Goal: Task Accomplishment & Management: Use online tool/utility

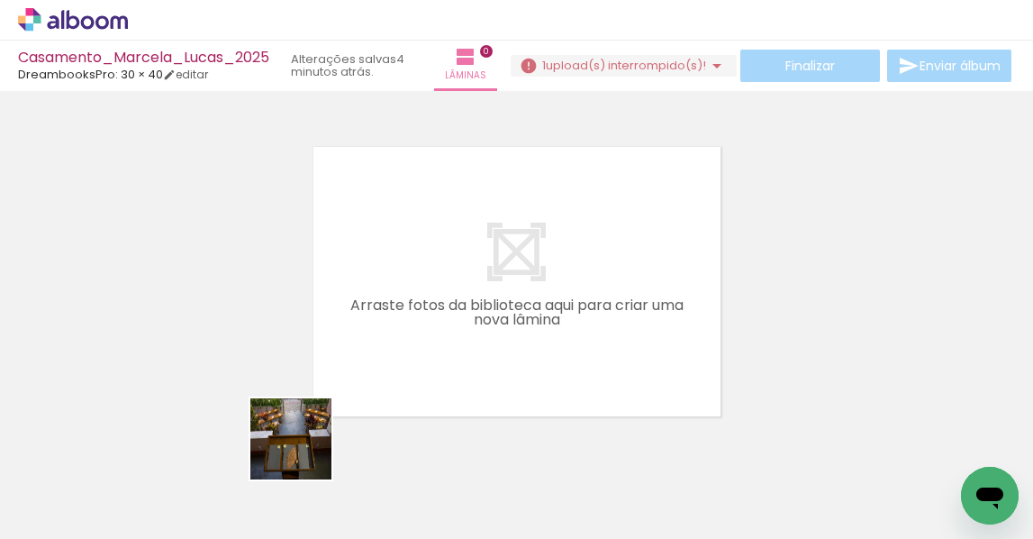
drag, startPoint x: 295, startPoint y: 471, endPoint x: 275, endPoint y: 441, distance: 35.7
click at [413, 332] on quentale-workspace at bounding box center [516, 269] width 1033 height 539
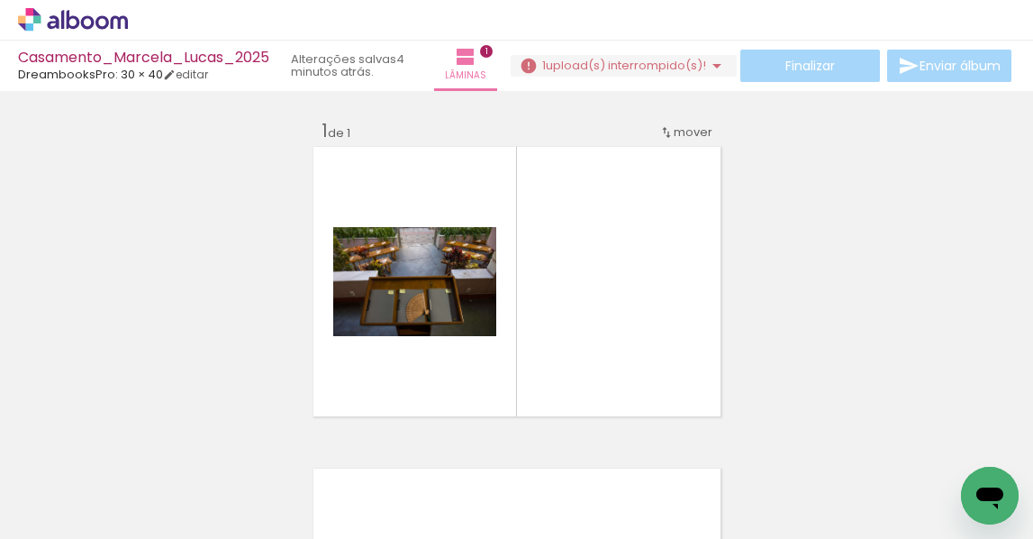
scroll to position [23, 0]
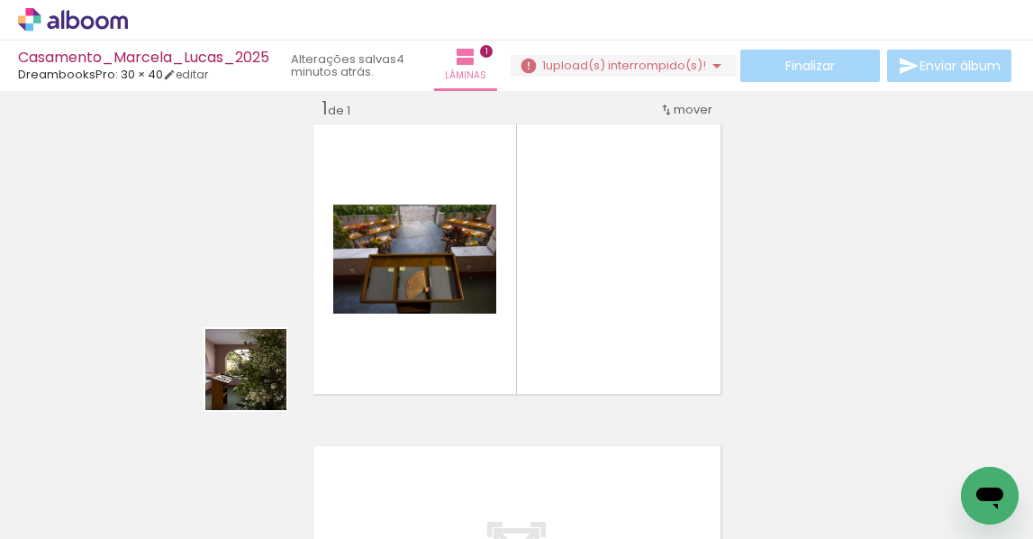
drag, startPoint x: 180, startPoint y: 481, endPoint x: 356, endPoint y: 304, distance: 249.7
click at [356, 304] on quentale-workspace at bounding box center [516, 269] width 1033 height 539
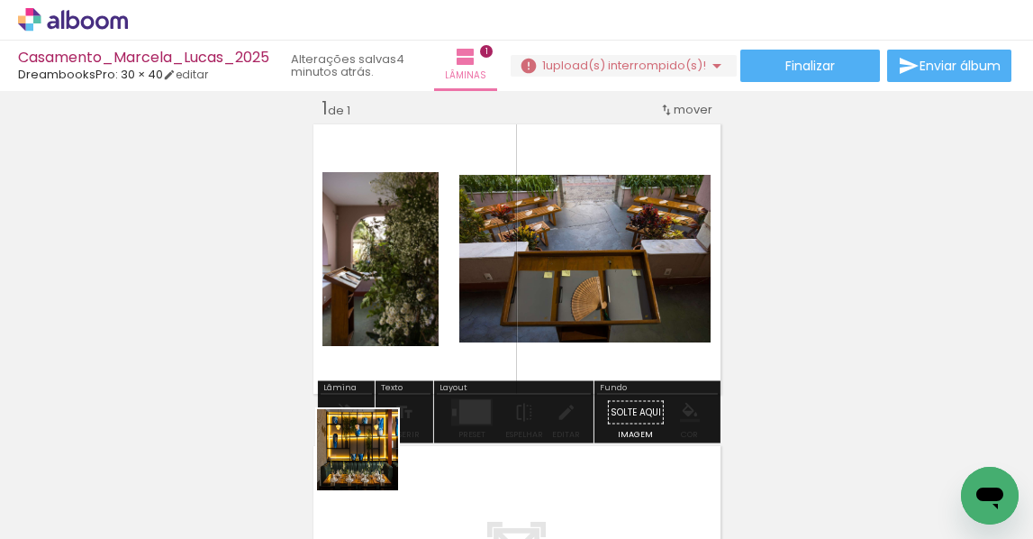
drag, startPoint x: 371, startPoint y: 463, endPoint x: 243, endPoint y: 433, distance: 131.3
click at [482, 267] on quentale-workspace at bounding box center [516, 269] width 1033 height 539
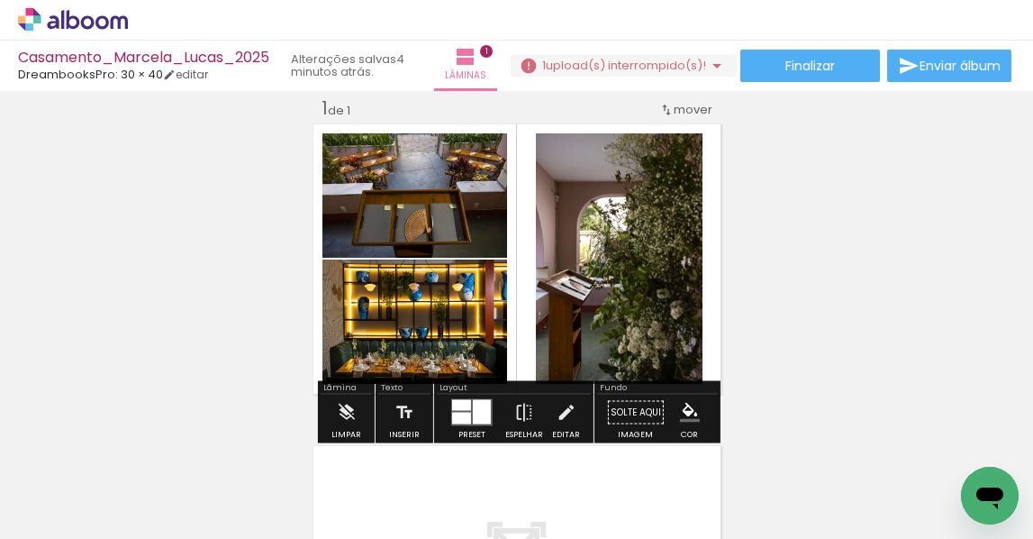
click at [51, 487] on input "Todas as fotos" at bounding box center [50, 484] width 68 height 15
click at [86, 478] on paper-item "Não utilizadas" at bounding box center [58, 478] width 93 height 15
type input "Não utilizadas"
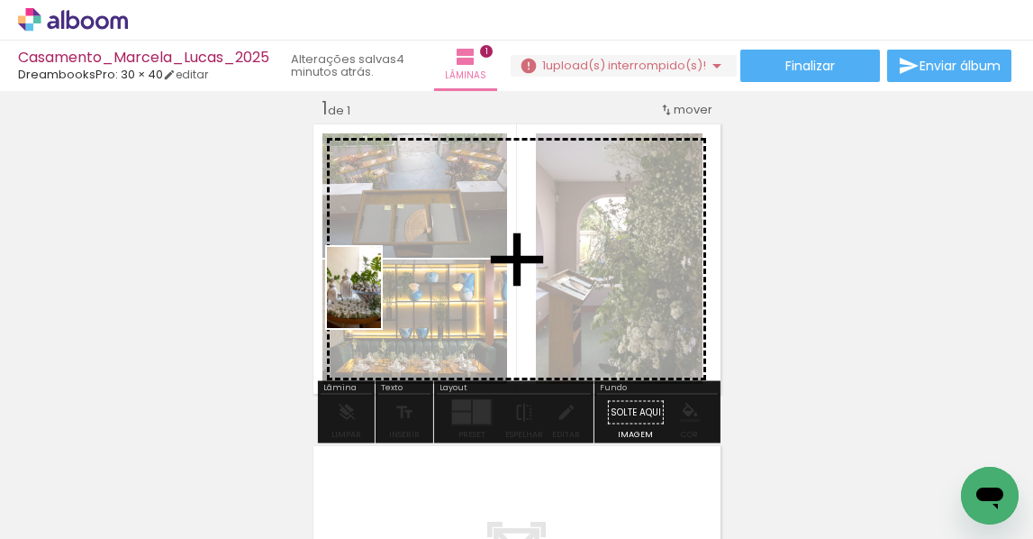
drag, startPoint x: 198, startPoint y: 478, endPoint x: 381, endPoint y: 301, distance: 254.9
click at [381, 301] on quentale-workspace at bounding box center [516, 269] width 1033 height 539
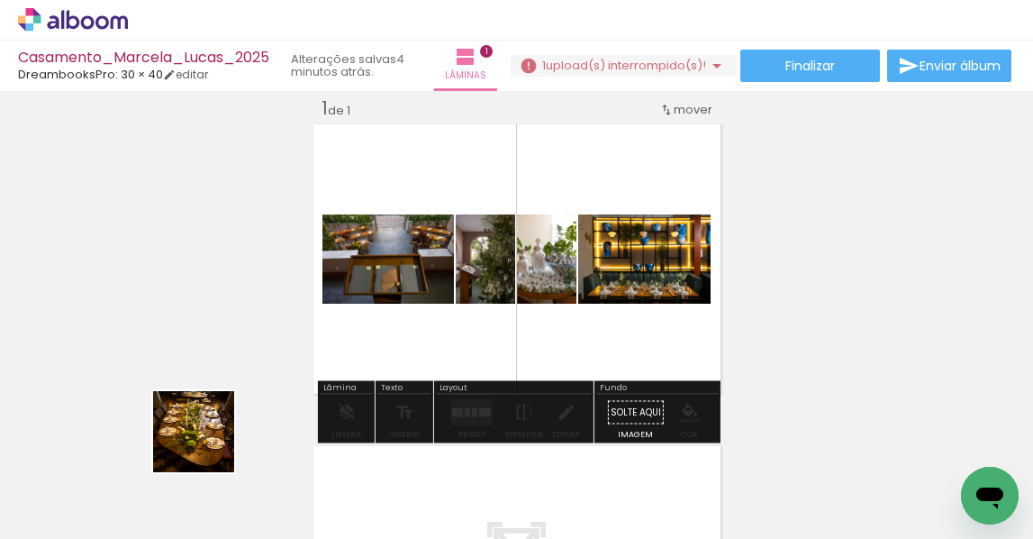
drag, startPoint x: 207, startPoint y: 445, endPoint x: 367, endPoint y: 405, distance: 164.3
click at [372, 296] on quentale-workspace at bounding box center [516, 269] width 1033 height 539
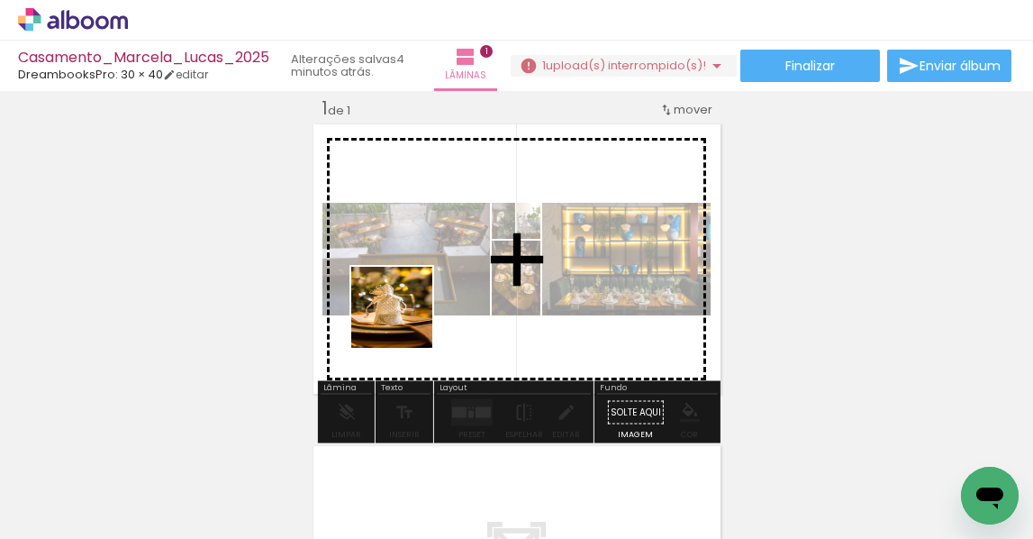
drag, startPoint x: 314, startPoint y: 378, endPoint x: 305, endPoint y: 430, distance: 52.0
click at [411, 317] on quentale-workspace at bounding box center [516, 269] width 1033 height 539
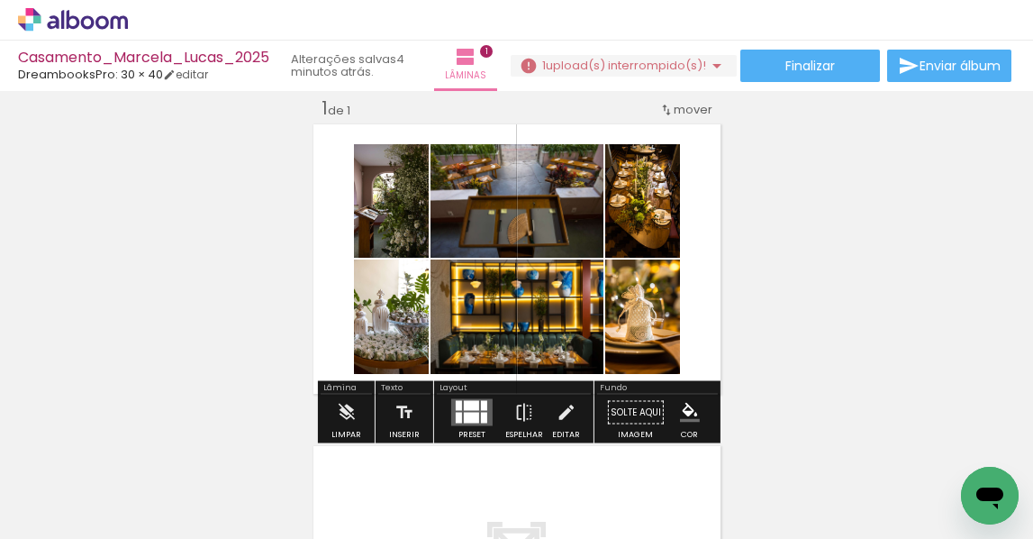
drag, startPoint x: 189, startPoint y: 480, endPoint x: 387, endPoint y: 304, distance: 265.5
click at [389, 311] on quentale-workspace at bounding box center [516, 269] width 1033 height 539
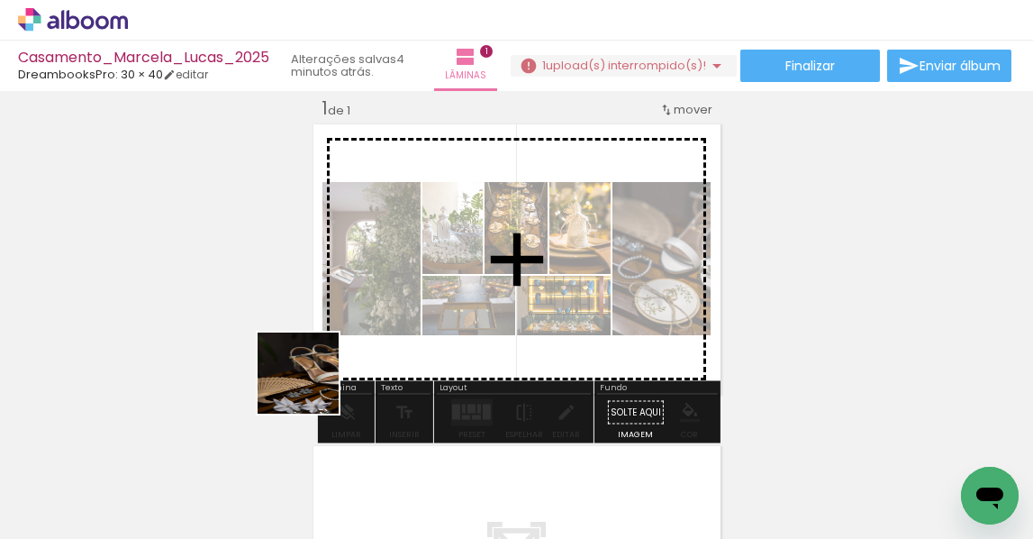
drag, startPoint x: 235, startPoint y: 431, endPoint x: 394, endPoint y: 350, distance: 178.1
click at [394, 350] on quentale-workspace at bounding box center [516, 269] width 1033 height 539
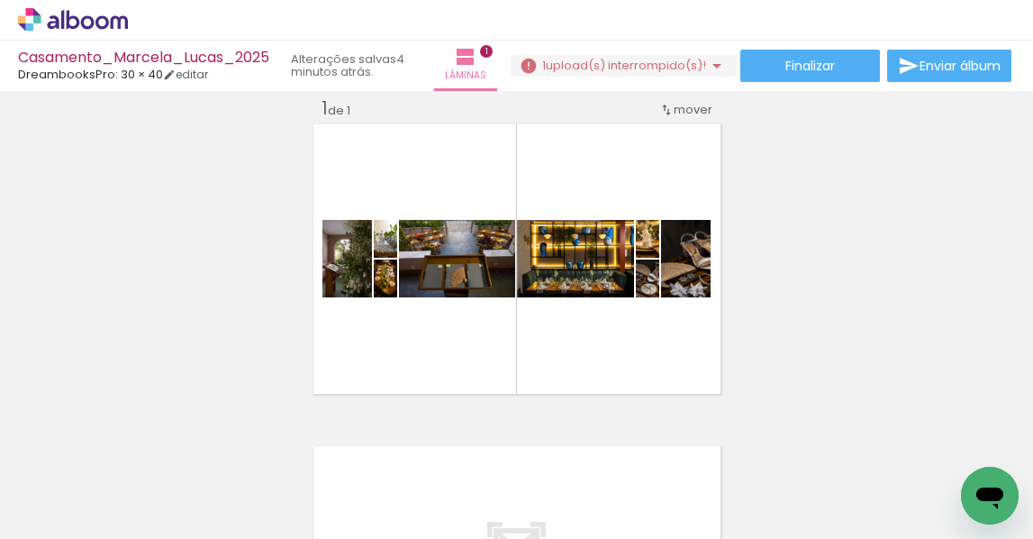
scroll to position [0, 0]
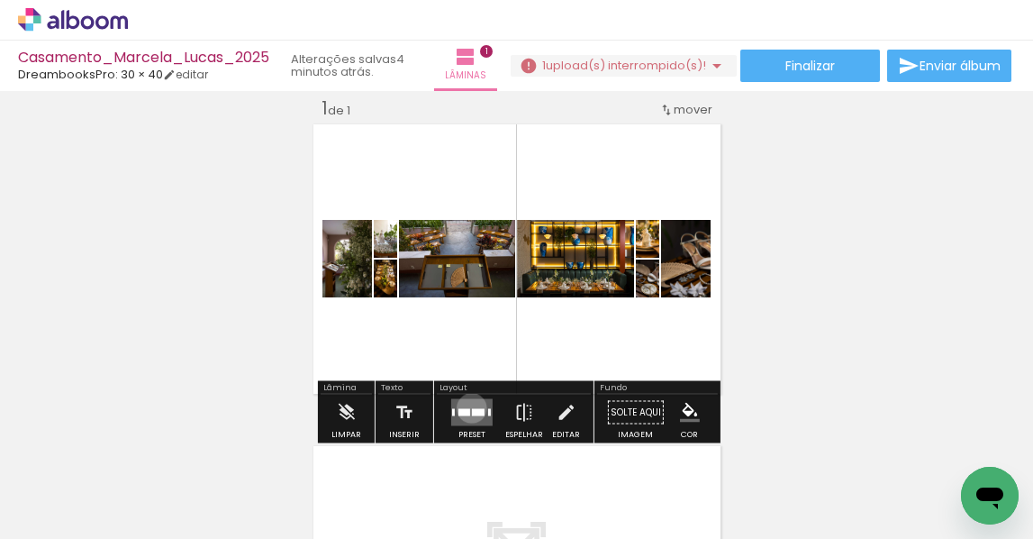
click at [468, 407] on quentale-layouter at bounding box center [471, 412] width 41 height 27
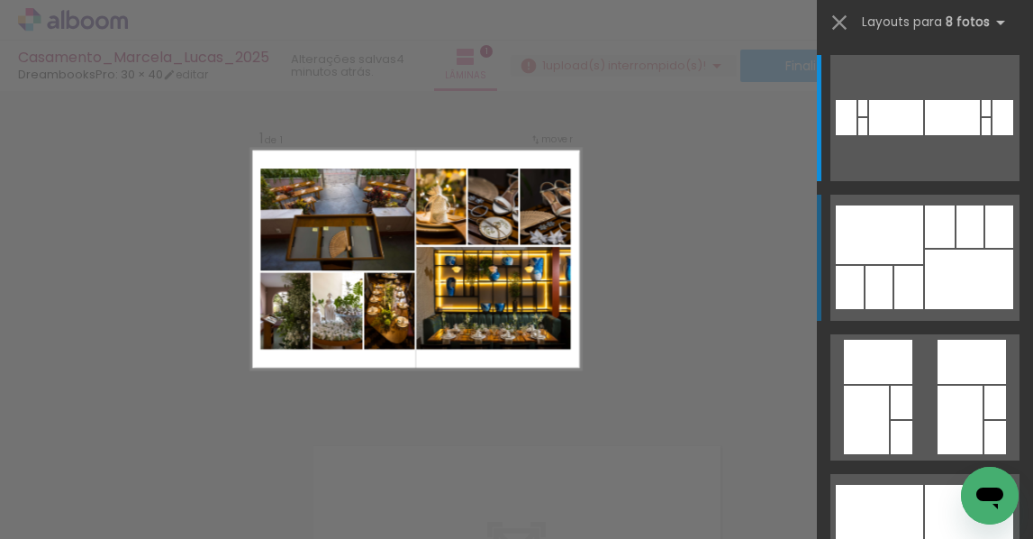
click at [868, 116] on div at bounding box center [863, 108] width 9 height 16
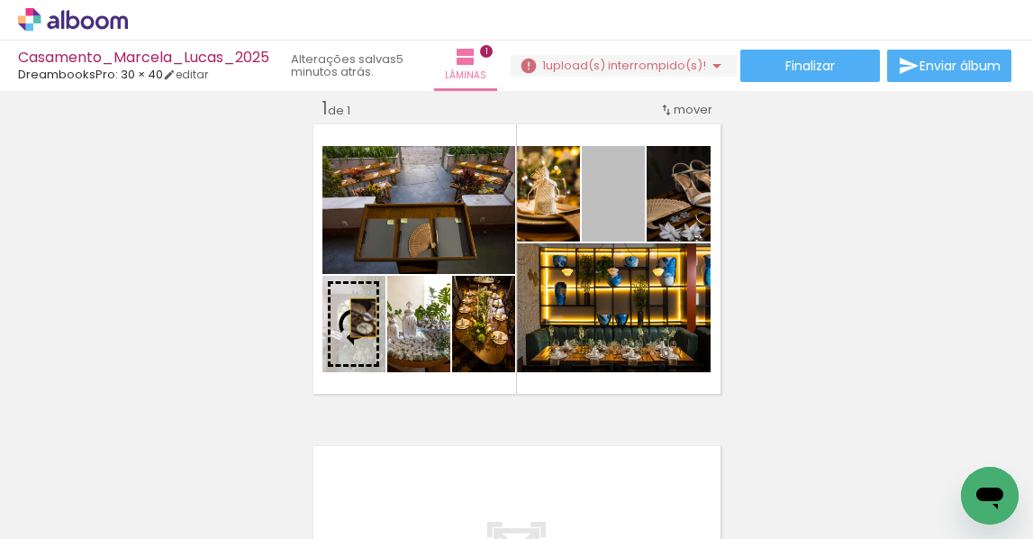
drag, startPoint x: 629, startPoint y: 199, endPoint x: 363, endPoint y: 317, distance: 290.8
click at [0, 0] on slot at bounding box center [0, 0] width 0 height 0
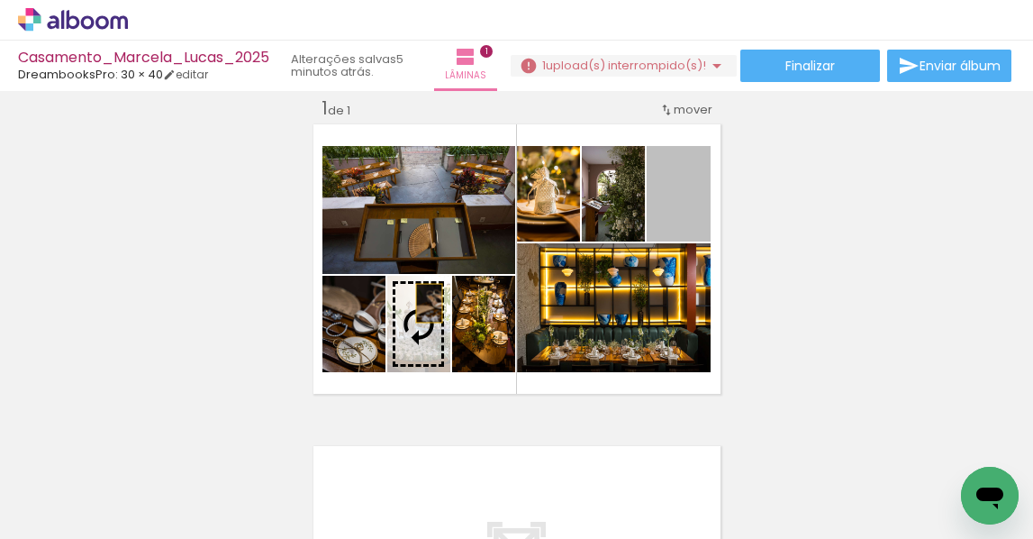
drag, startPoint x: 693, startPoint y: 210, endPoint x: 429, endPoint y: 303, distance: 279.8
click at [0, 0] on slot at bounding box center [0, 0] width 0 height 0
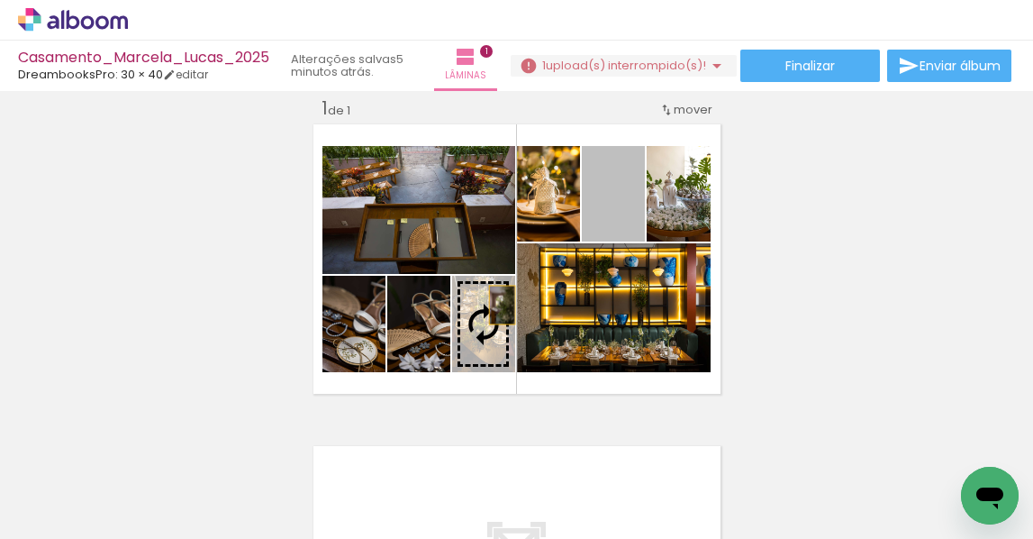
drag, startPoint x: 635, startPoint y: 213, endPoint x: 535, endPoint y: 303, distance: 134.6
click at [0, 0] on slot at bounding box center [0, 0] width 0 height 0
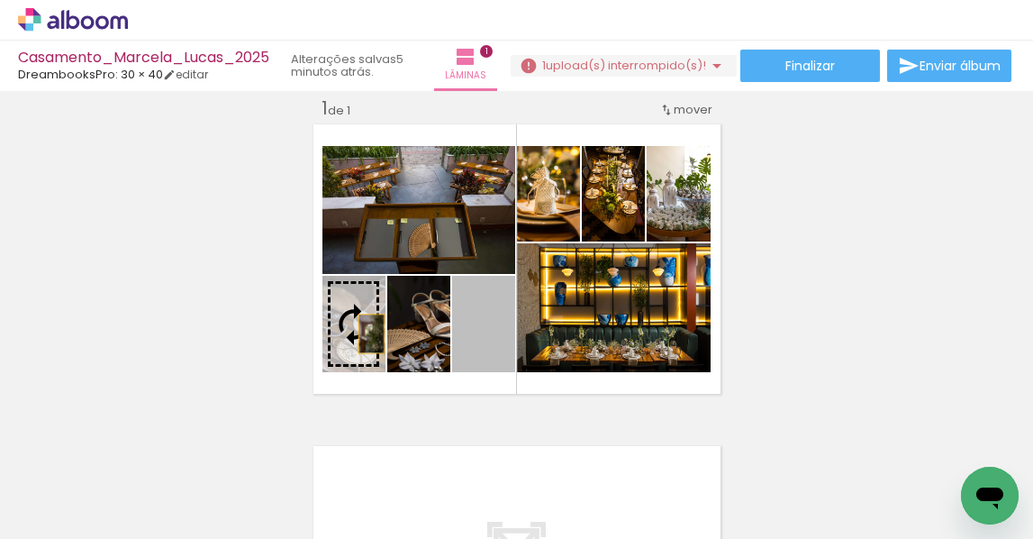
drag, startPoint x: 502, startPoint y: 335, endPoint x: 370, endPoint y: 333, distance: 131.6
click at [0, 0] on slot at bounding box center [0, 0] width 0 height 0
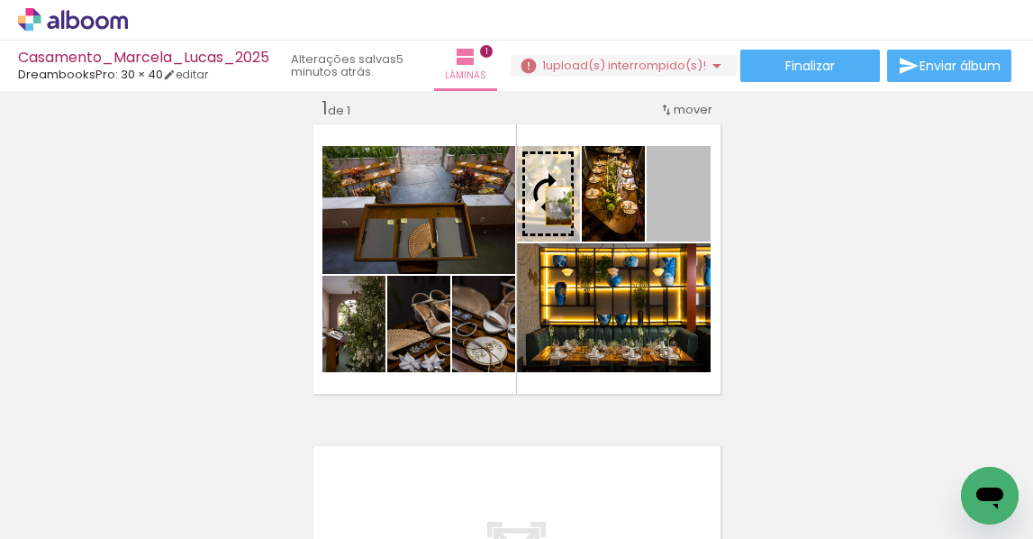
drag, startPoint x: 695, startPoint y: 207, endPoint x: 559, endPoint y: 205, distance: 136.1
click at [0, 0] on slot at bounding box center [0, 0] width 0 height 0
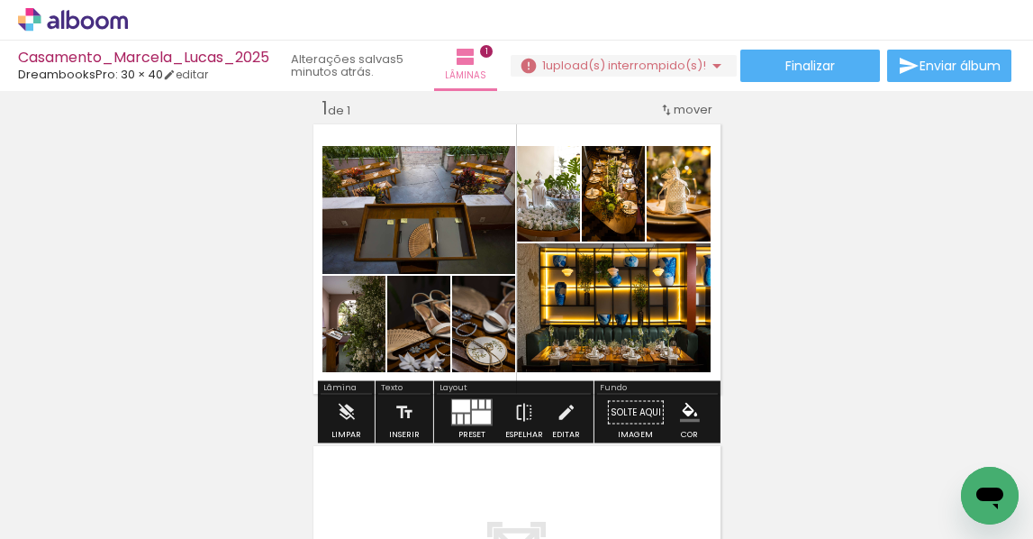
click at [768, 209] on div "Inserir lâmina 1 de 1" at bounding box center [516, 397] width 1033 height 644
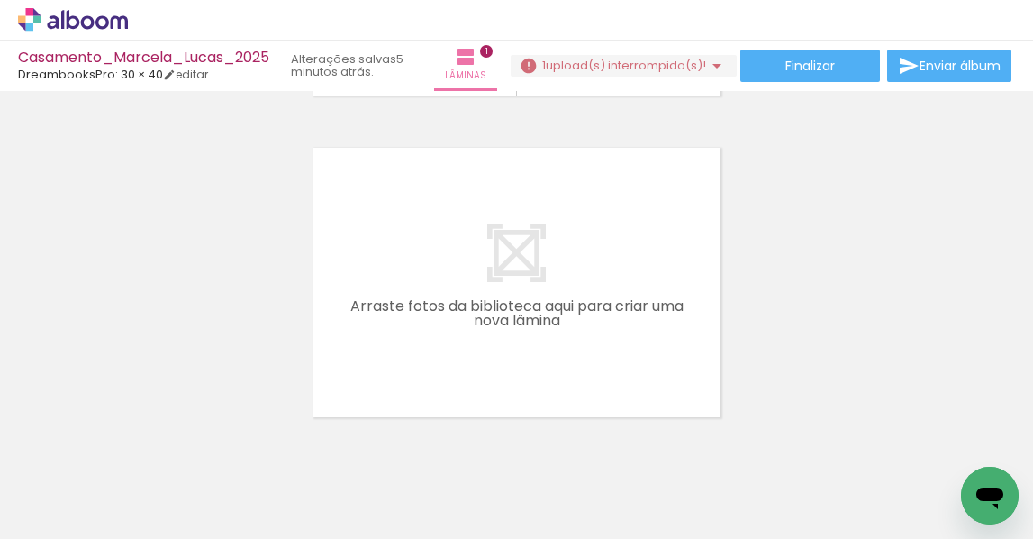
scroll to position [337, 0]
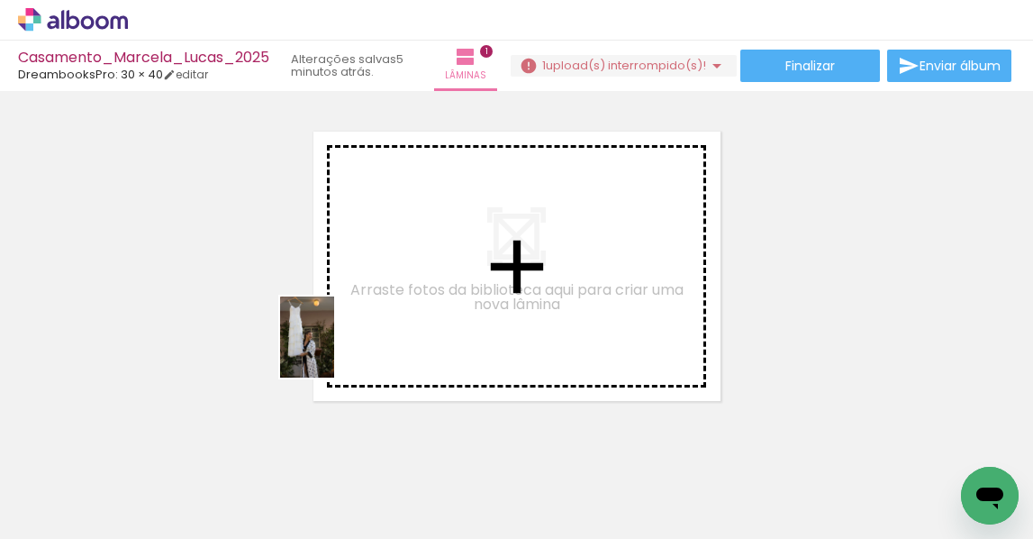
drag, startPoint x: 190, startPoint y: 464, endPoint x: 338, endPoint y: 348, distance: 188.0
click at [338, 348] on quentale-workspace at bounding box center [516, 269] width 1033 height 539
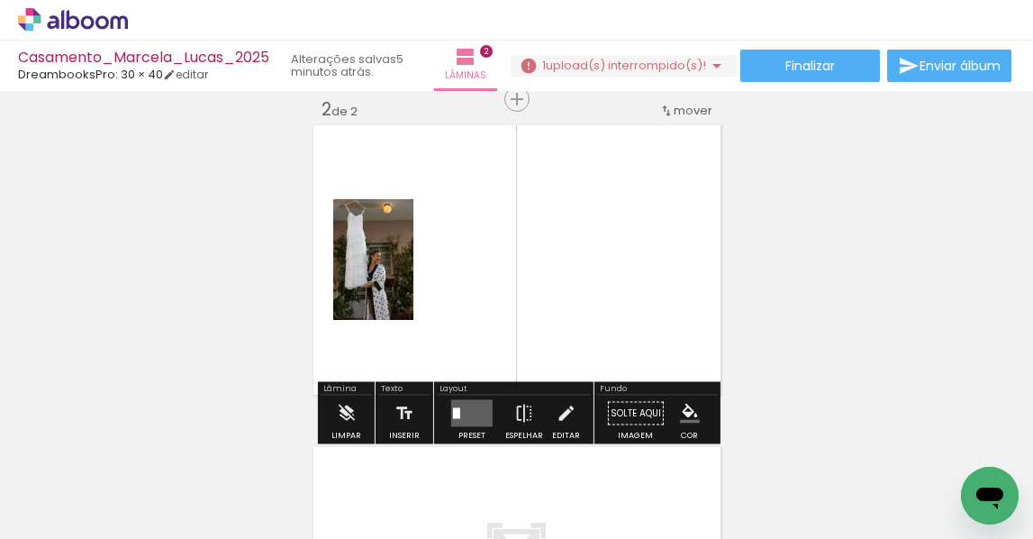
scroll to position [344, 0]
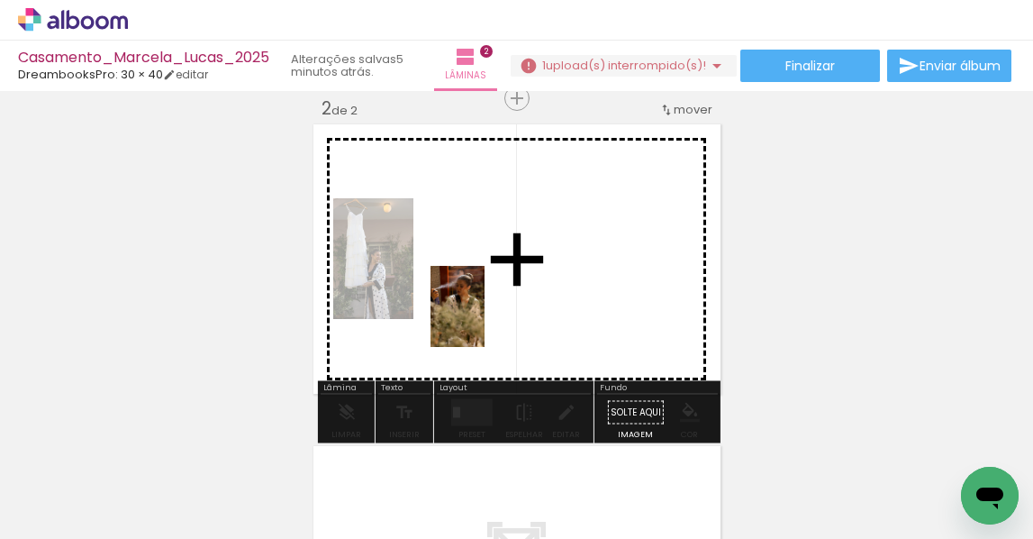
drag, startPoint x: 193, startPoint y: 492, endPoint x: 485, endPoint y: 320, distance: 338.9
click at [485, 320] on quentale-workspace at bounding box center [516, 269] width 1033 height 539
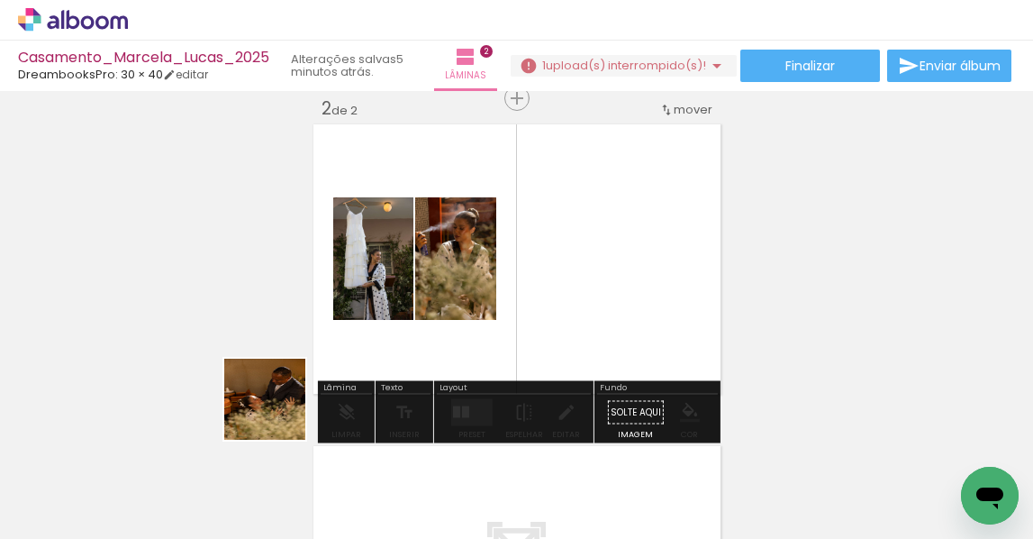
drag, startPoint x: 193, startPoint y: 475, endPoint x: 517, endPoint y: 284, distance: 376.4
click at [518, 284] on quentale-workspace at bounding box center [516, 269] width 1033 height 539
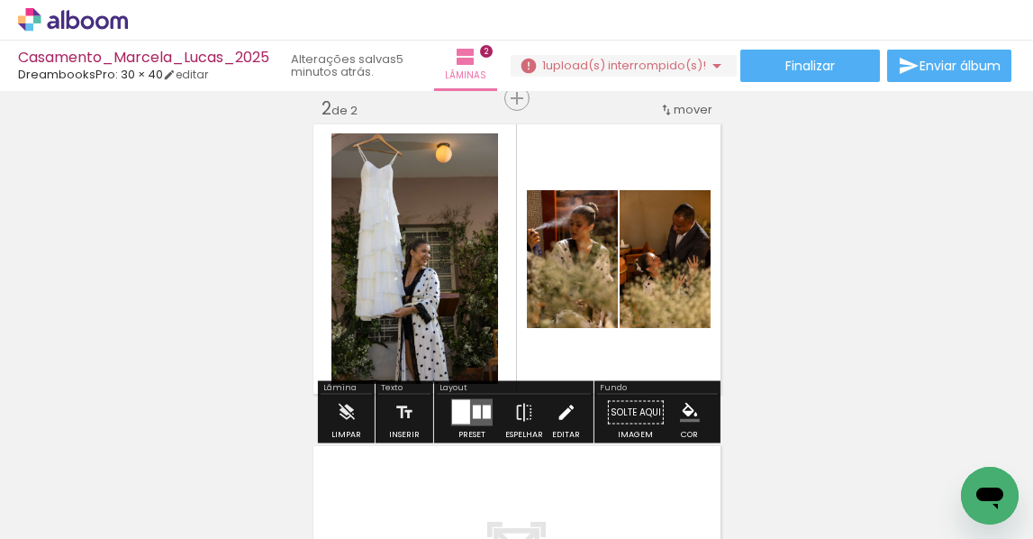
drag, startPoint x: 584, startPoint y: 487, endPoint x: 563, endPoint y: 419, distance: 70.7
click at [495, 319] on quentale-workspace at bounding box center [516, 269] width 1033 height 539
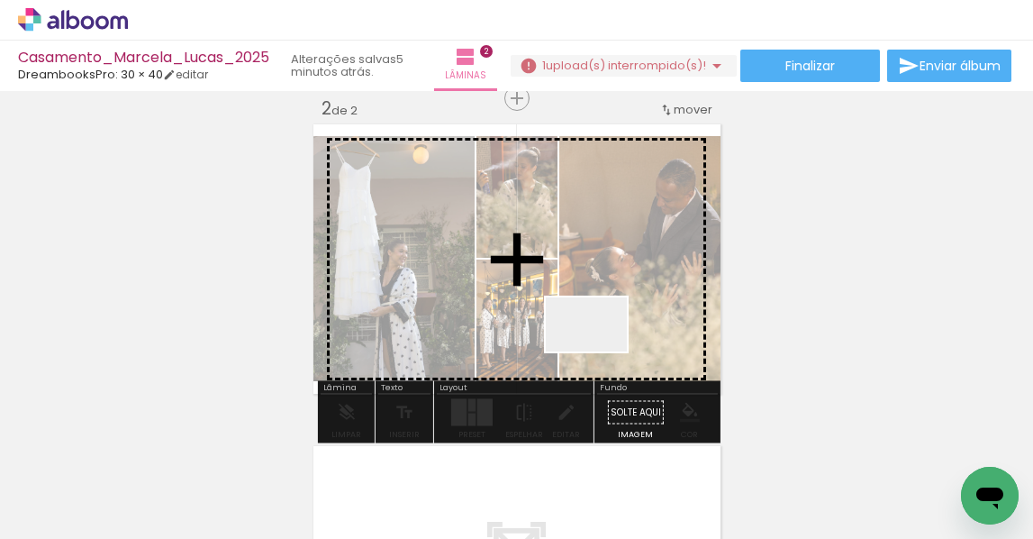
drag, startPoint x: 600, startPoint y: 351, endPoint x: 632, endPoint y: 286, distance: 72.9
click at [616, 295] on quentale-workspace at bounding box center [516, 269] width 1033 height 539
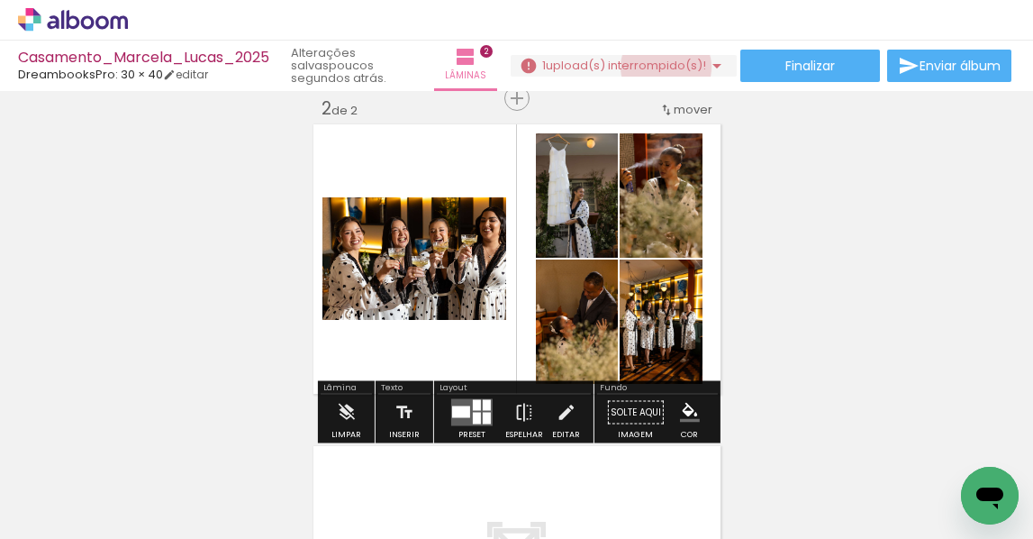
click at [659, 68] on span "upload(s) interrompido(s)!" at bounding box center [626, 65] width 160 height 17
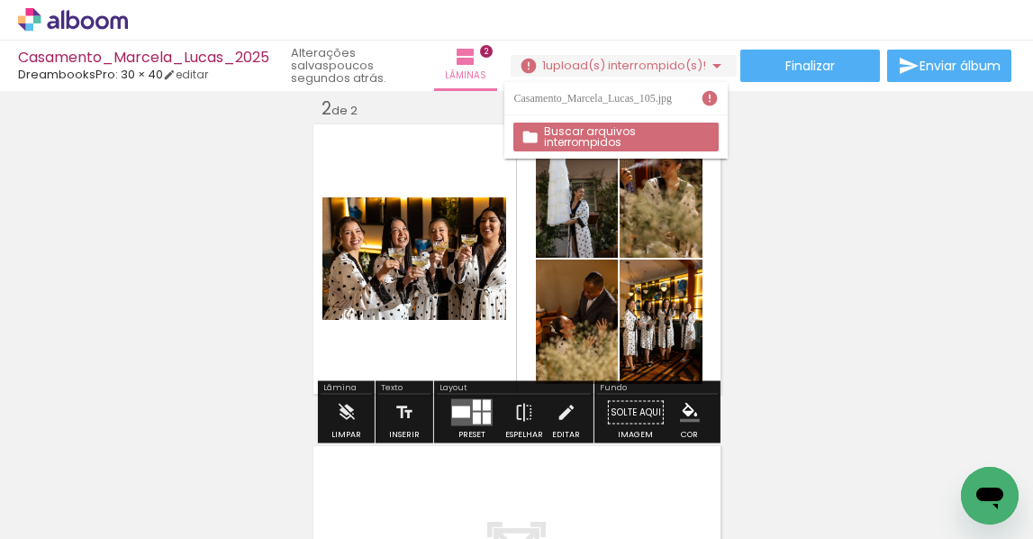
click at [0, 0] on slot "Buscar arquivos interrompidos" at bounding box center [0, 0] width 0 height 0
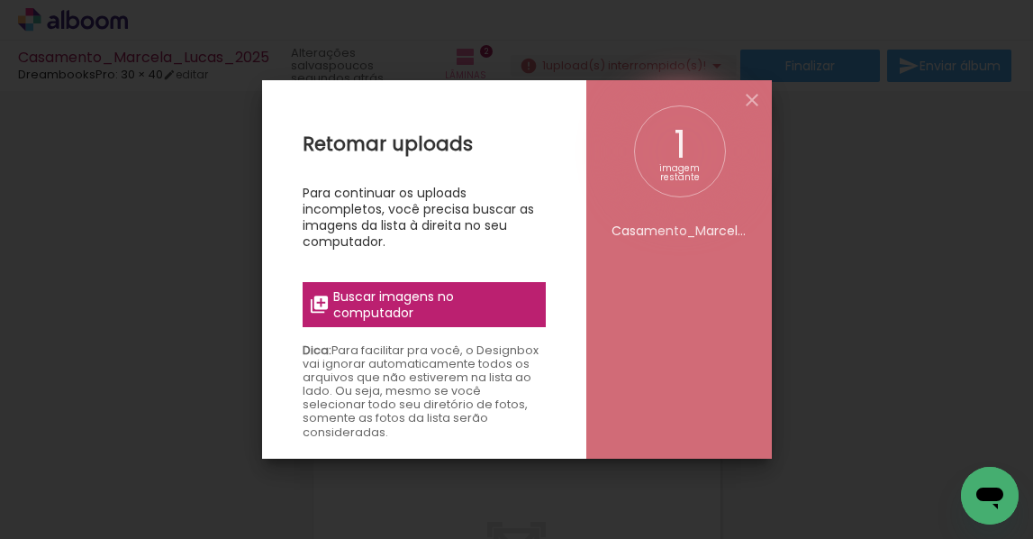
click at [371, 292] on span "Buscar imagens no computador" at bounding box center [433, 304] width 201 height 32
click at [0, 0] on input "file" at bounding box center [0, 0] width 0 height 0
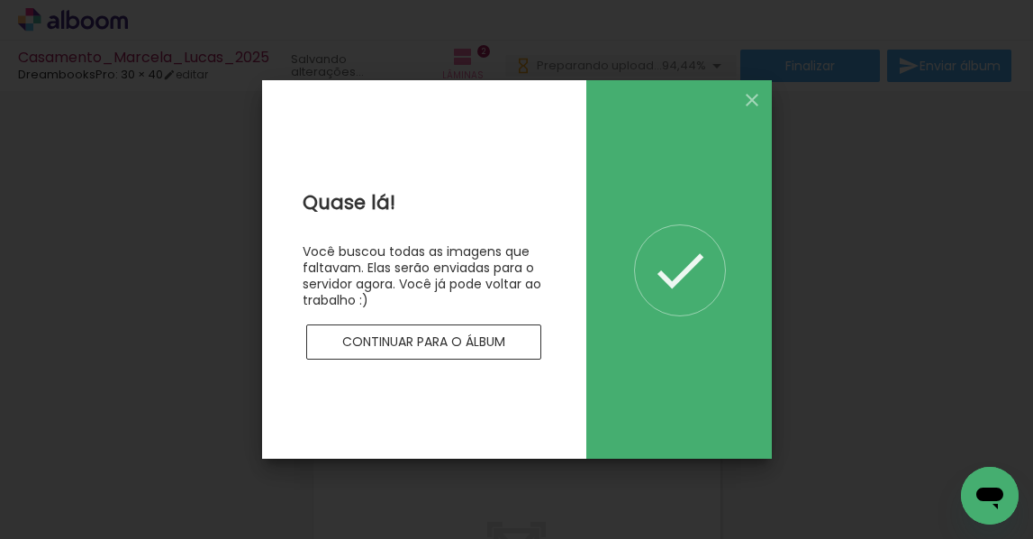
click at [0, 0] on slot "Continuar para o álbum" at bounding box center [0, 0] width 0 height 0
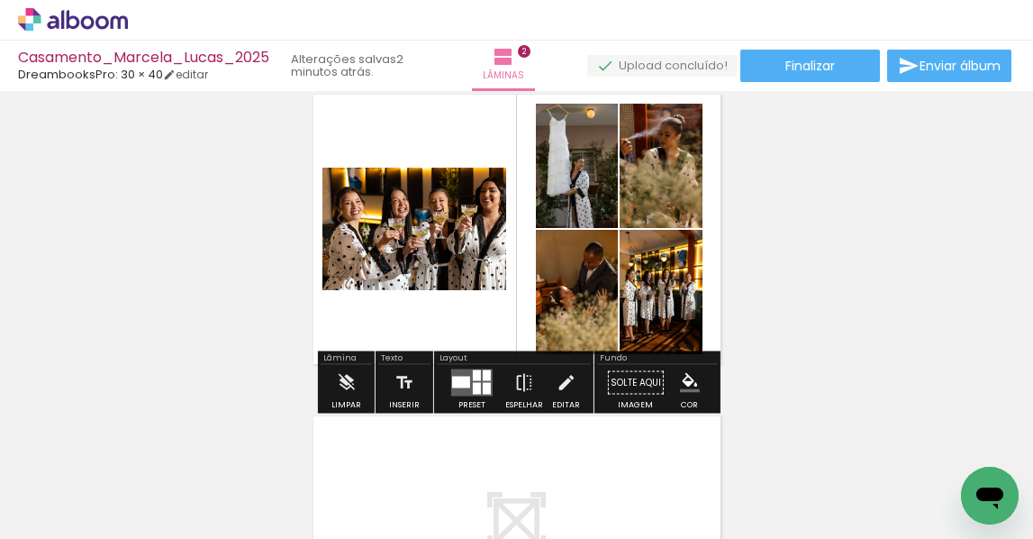
scroll to position [371, 0]
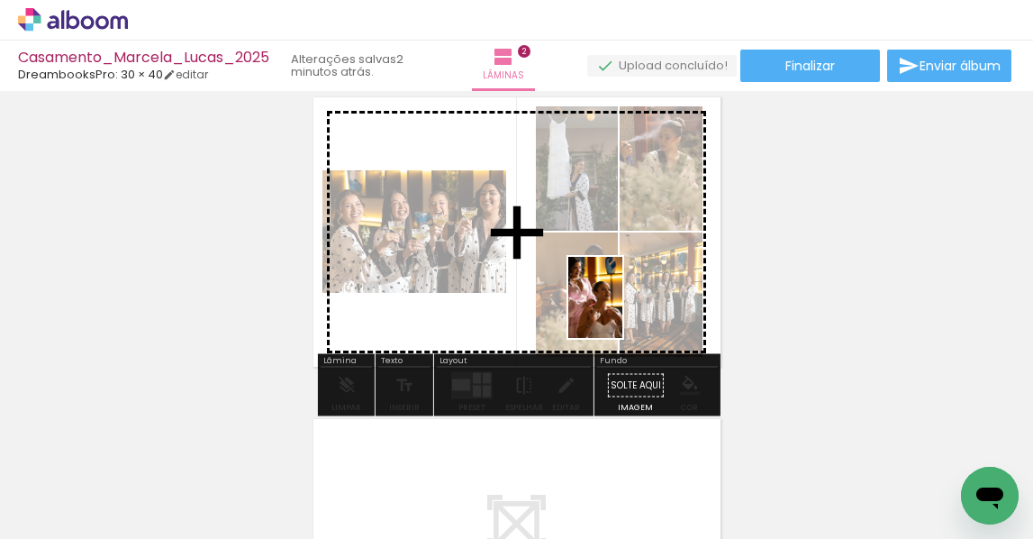
drag, startPoint x: 689, startPoint y: 453, endPoint x: 677, endPoint y: 269, distance: 184.2
click at [621, 310] on quentale-workspace at bounding box center [516, 269] width 1033 height 539
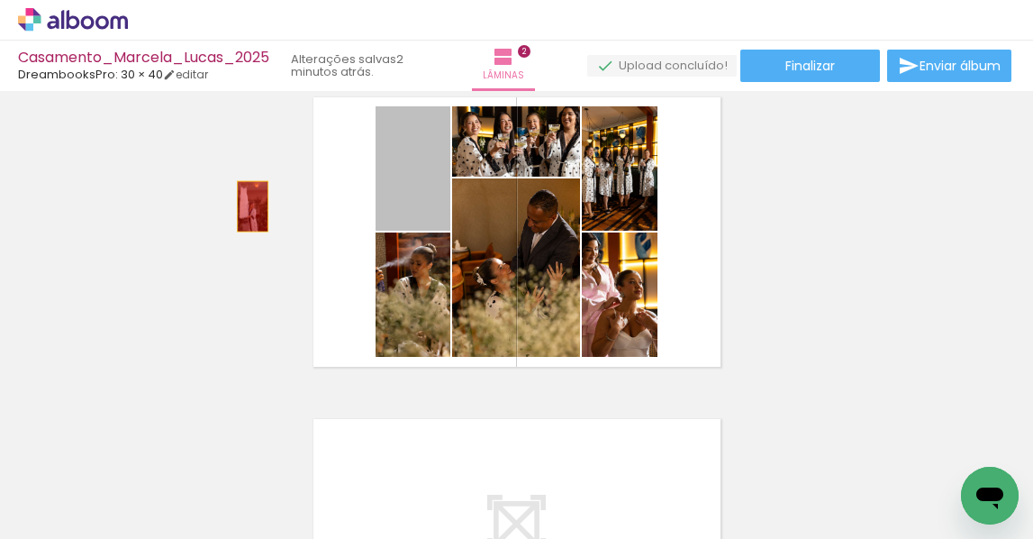
drag, startPoint x: 407, startPoint y: 192, endPoint x: 259, endPoint y: 211, distance: 149.0
click at [250, 206] on div "Inserir lâmina 1 de 2 Inserir lâmina 2 de 2" at bounding box center [516, 209] width 1033 height 966
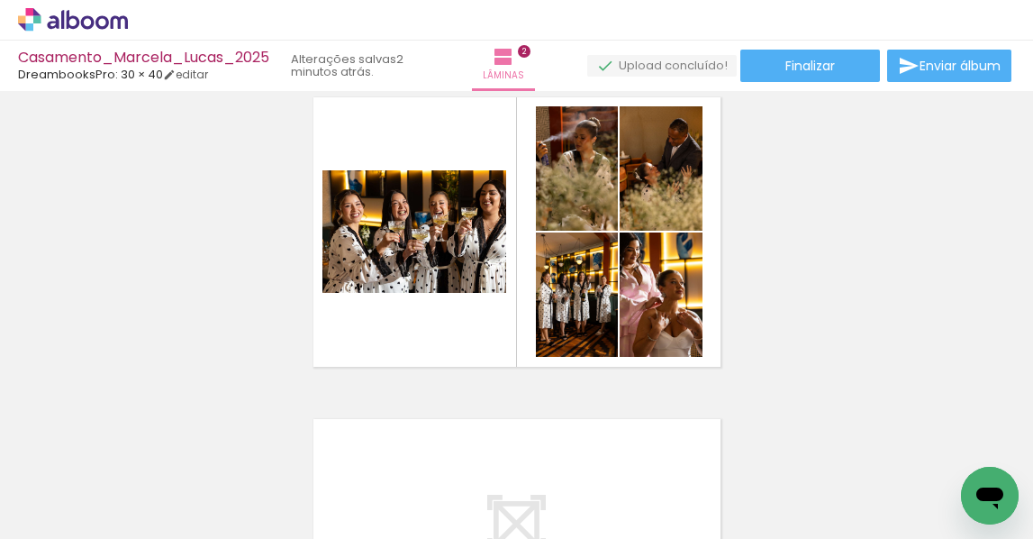
click at [141, 441] on iron-icon at bounding box center [141, 441] width 19 height 19
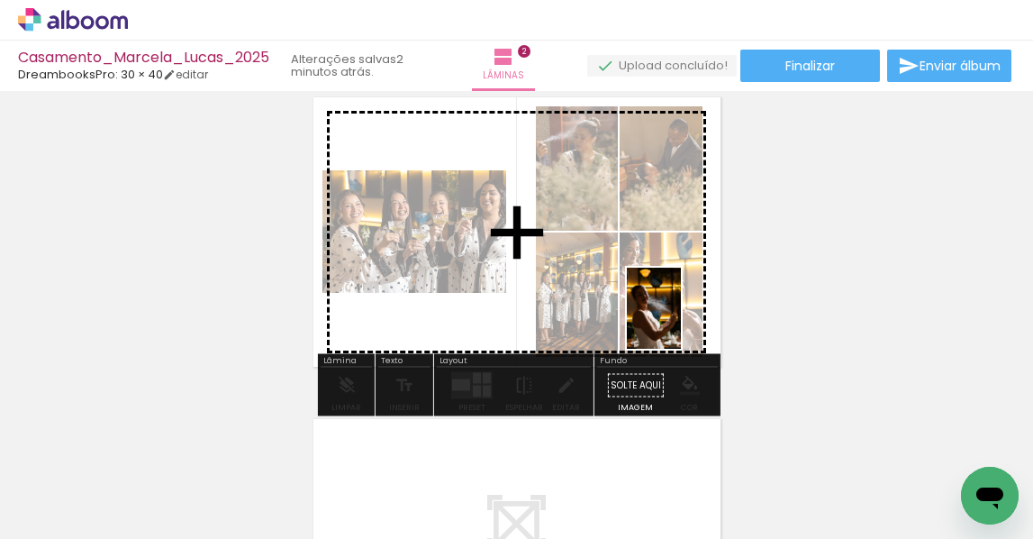
drag, startPoint x: 680, startPoint y: 457, endPoint x: 681, endPoint y: 322, distance: 135.2
click at [681, 322] on quentale-workspace at bounding box center [516, 269] width 1033 height 539
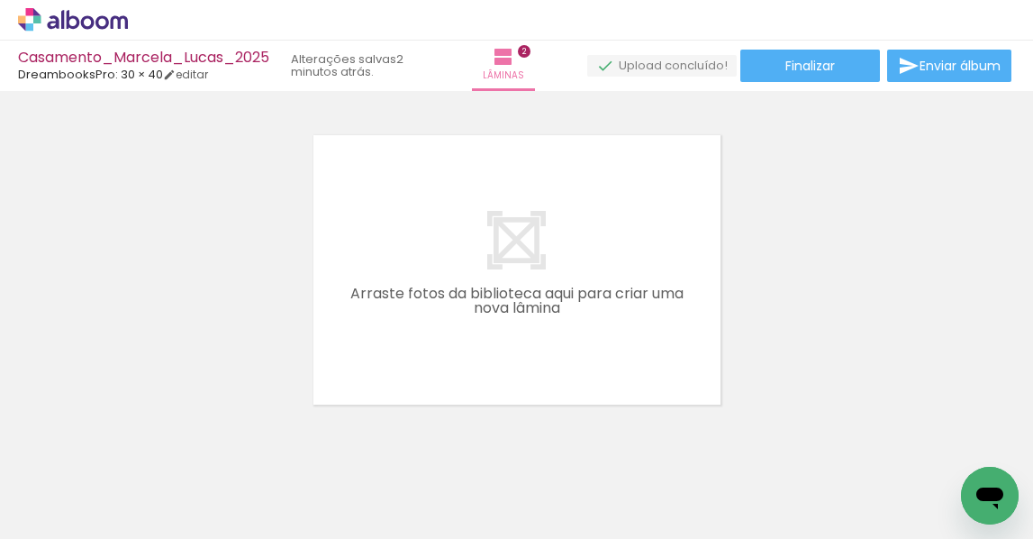
scroll to position [659, 0]
drag, startPoint x: 196, startPoint y: 478, endPoint x: 326, endPoint y: 321, distance: 203.5
click at [327, 321] on quentale-workspace at bounding box center [516, 269] width 1033 height 539
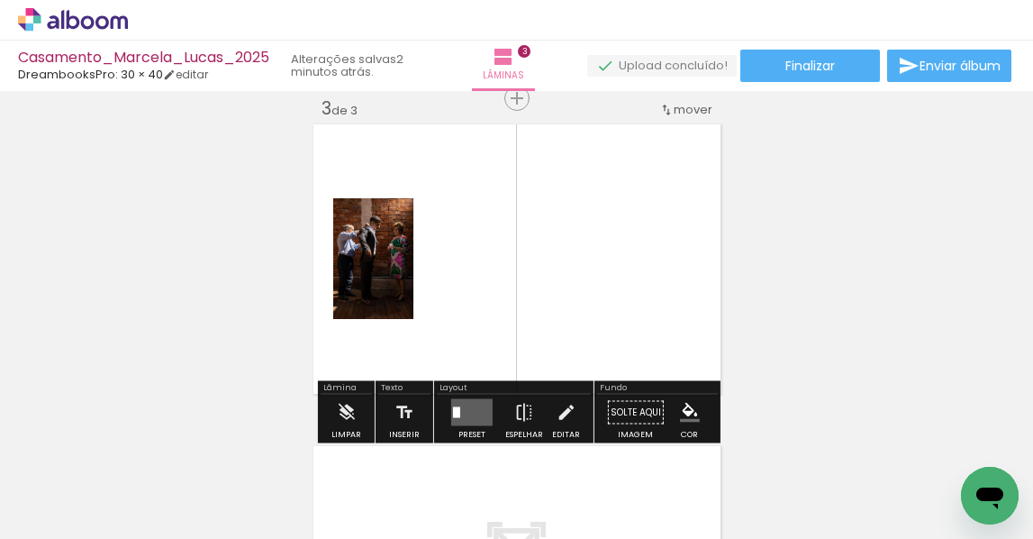
scroll to position [666, 0]
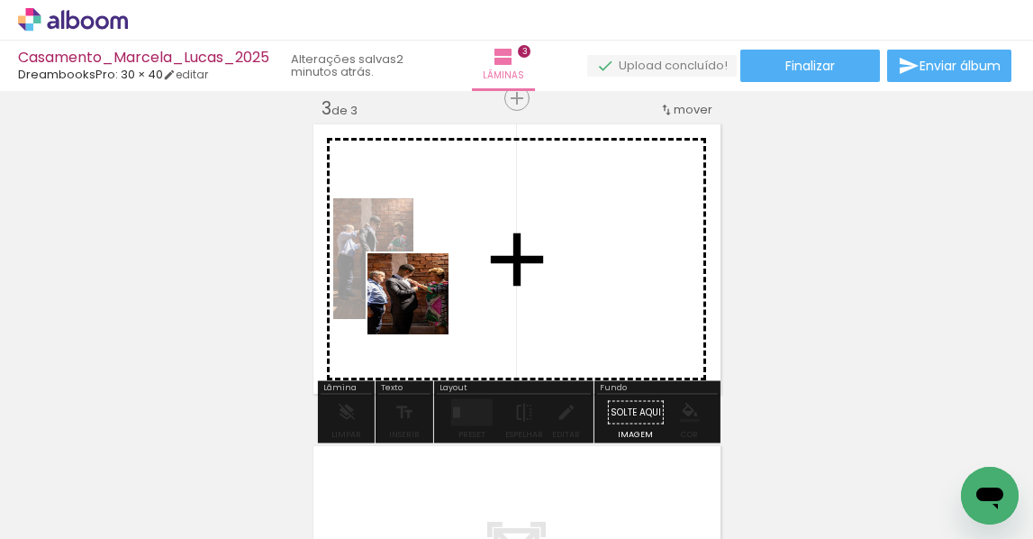
drag, startPoint x: 174, startPoint y: 466, endPoint x: 422, endPoint y: 307, distance: 294.2
click at [422, 307] on quentale-workspace at bounding box center [516, 269] width 1033 height 539
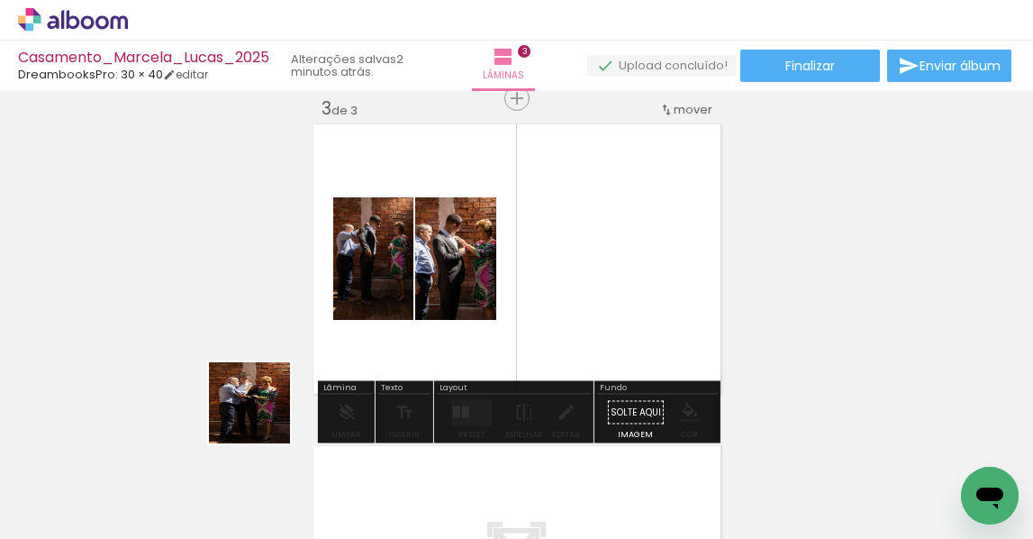
drag, startPoint x: 263, startPoint y: 416, endPoint x: 476, endPoint y: 274, distance: 255.9
click at [482, 267] on quentale-workspace at bounding box center [516, 269] width 1033 height 539
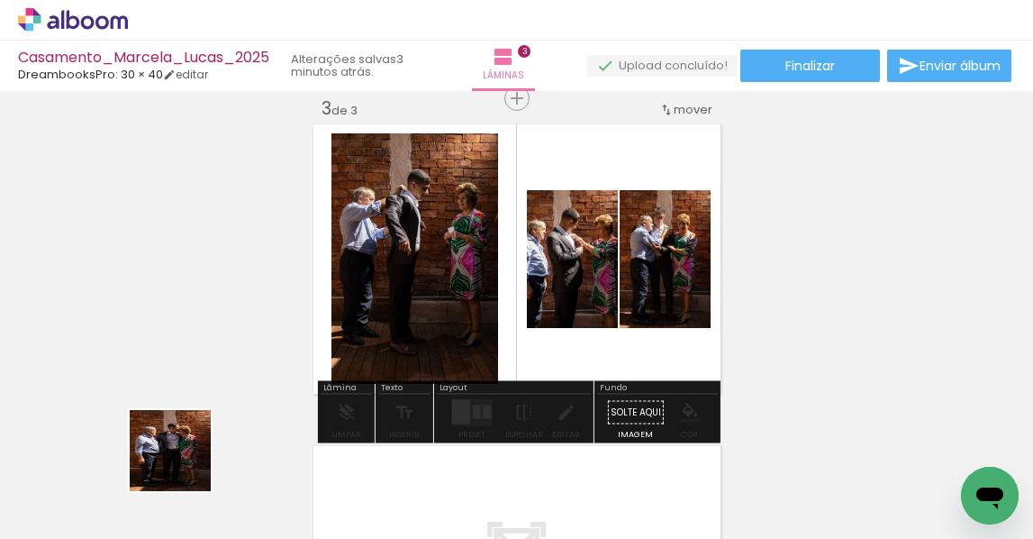
drag, startPoint x: 175, startPoint y: 467, endPoint x: 461, endPoint y: 357, distance: 306.9
click at [460, 357] on quentale-workspace at bounding box center [516, 269] width 1033 height 539
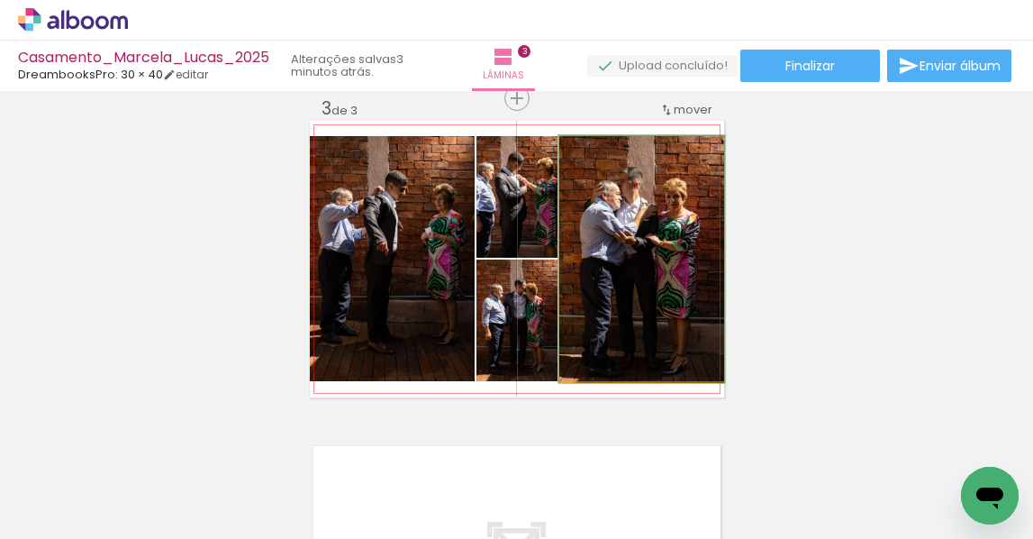
drag, startPoint x: 603, startPoint y: 272, endPoint x: 363, endPoint y: 267, distance: 239.7
click at [0, 0] on slot at bounding box center [0, 0] width 0 height 0
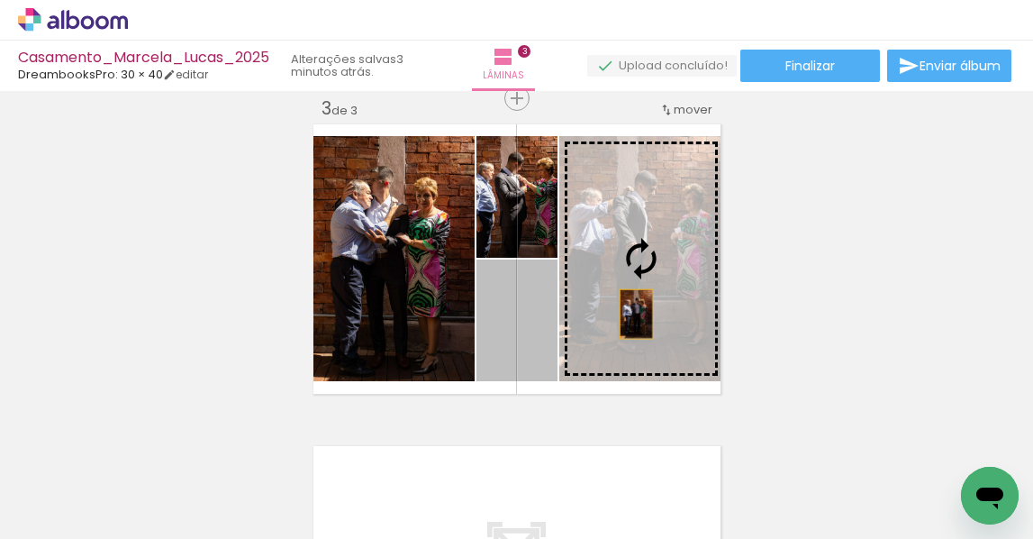
drag, startPoint x: 491, startPoint y: 353, endPoint x: 635, endPoint y: 314, distance: 149.5
click at [0, 0] on slot at bounding box center [0, 0] width 0 height 0
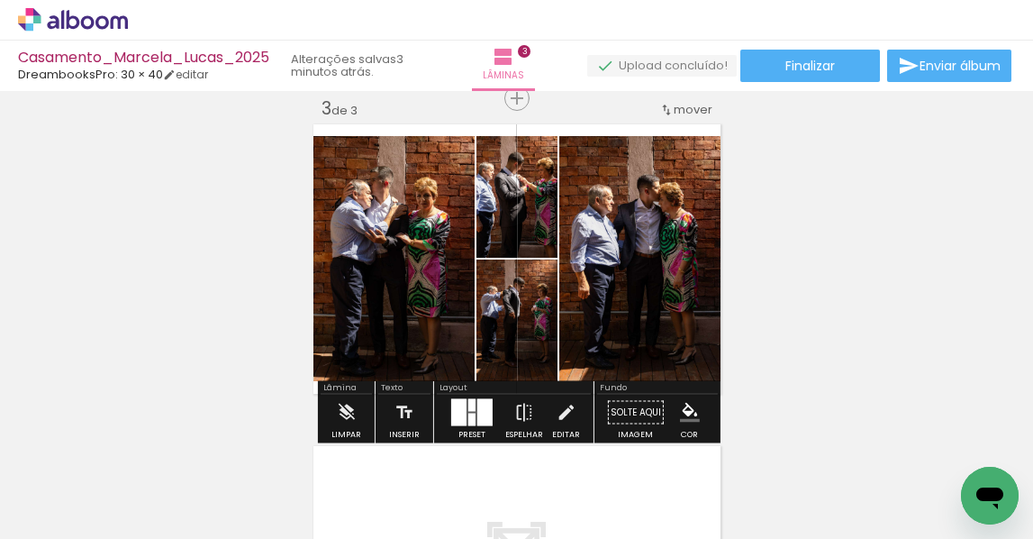
click at [842, 272] on div "Inserir lâmina 1 de 3 Inserir lâmina 2 de 3 Inserir lâmina 3 de 3" at bounding box center [516, 75] width 1033 height 1288
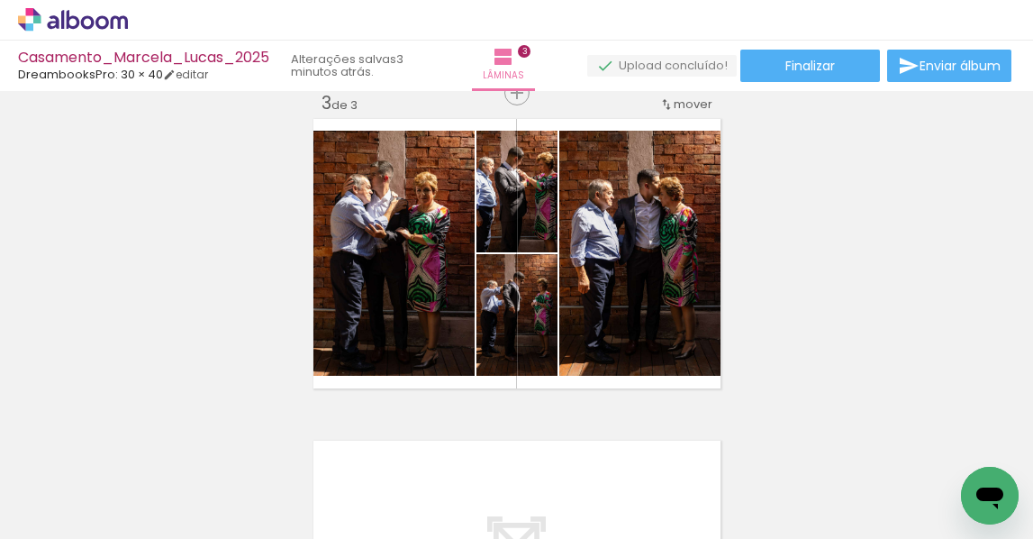
scroll to position [668, 0]
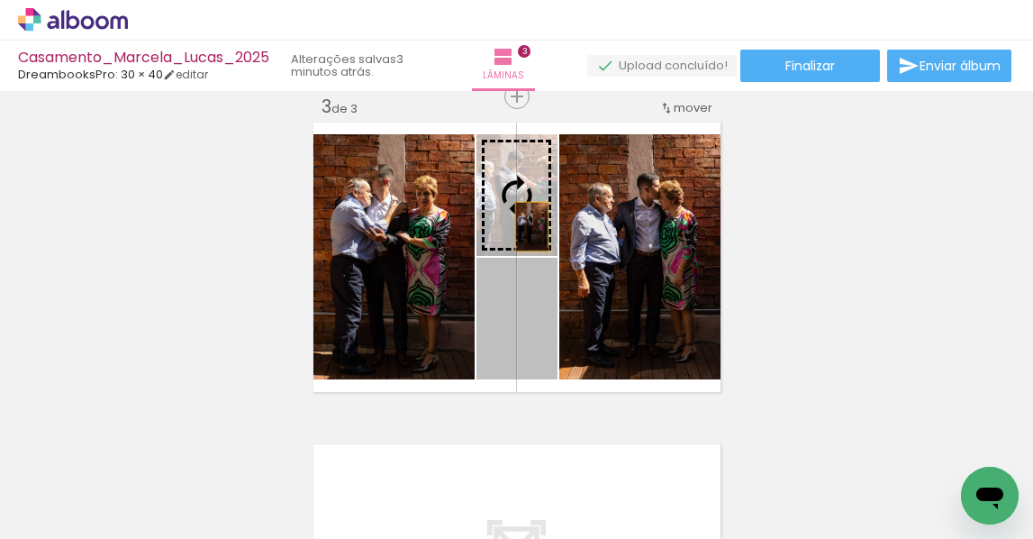
drag, startPoint x: 516, startPoint y: 350, endPoint x: 532, endPoint y: 226, distance: 124.4
click at [0, 0] on slot at bounding box center [0, 0] width 0 height 0
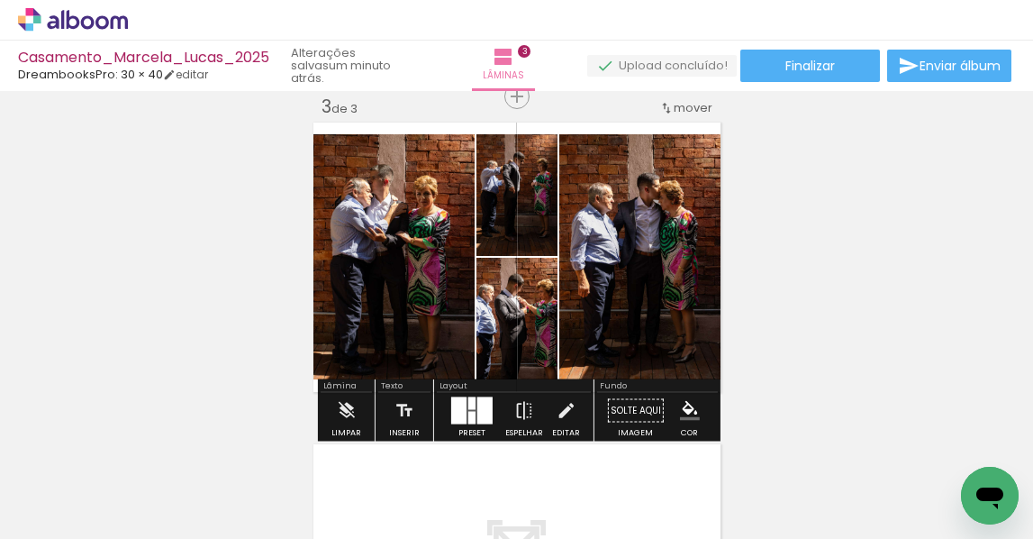
click at [814, 168] on div "Inserir lâmina 1 de 3 Inserir lâmina 2 de 3 Inserir lâmina 3 de 3" at bounding box center [516, 74] width 1033 height 1288
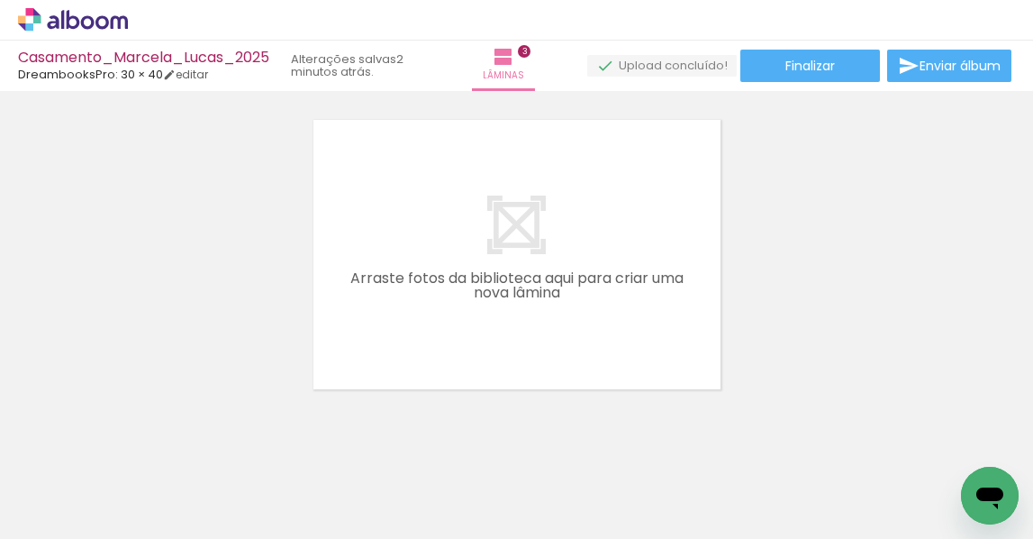
scroll to position [1007, 0]
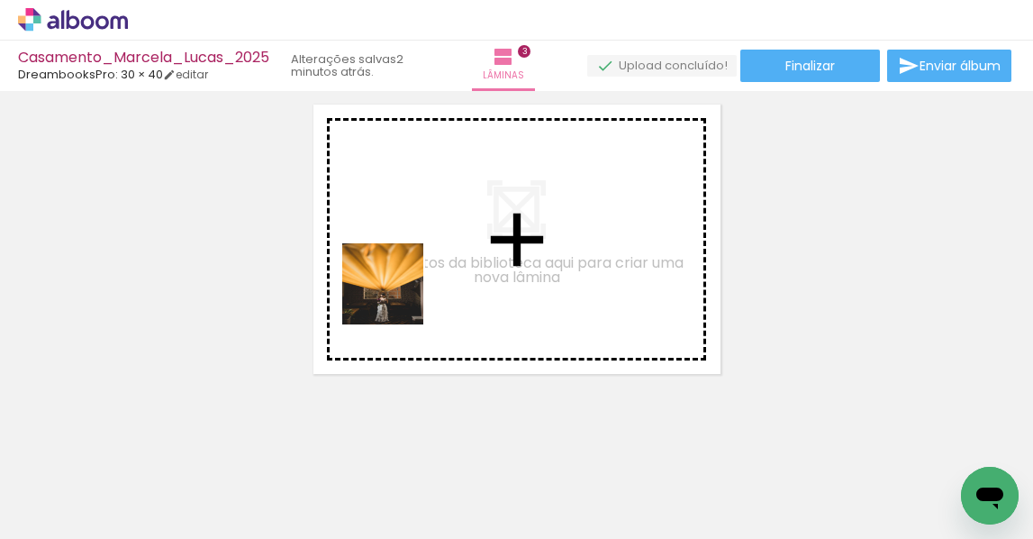
drag, startPoint x: 303, startPoint y: 423, endPoint x: 415, endPoint y: 284, distance: 178.7
click at [414, 281] on quentale-workspace at bounding box center [516, 269] width 1033 height 539
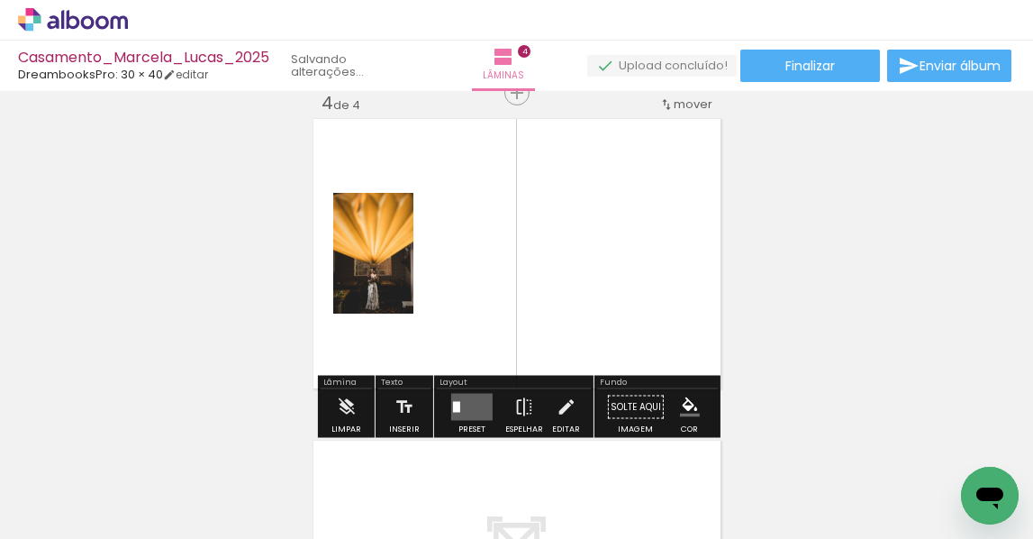
scroll to position [987, 0]
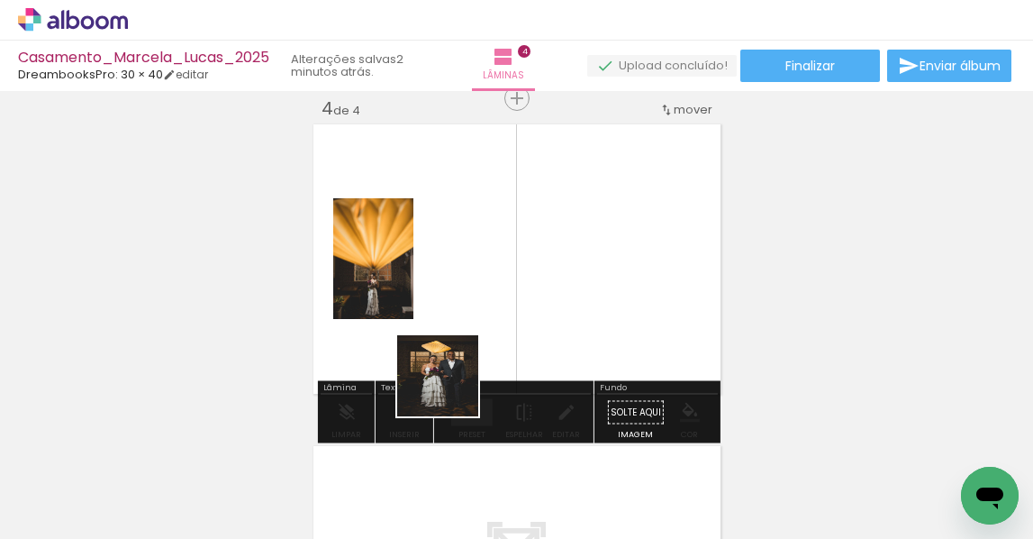
drag, startPoint x: 387, startPoint y: 423, endPoint x: 596, endPoint y: 308, distance: 239.1
click at [600, 308] on quentale-workspace at bounding box center [516, 269] width 1033 height 539
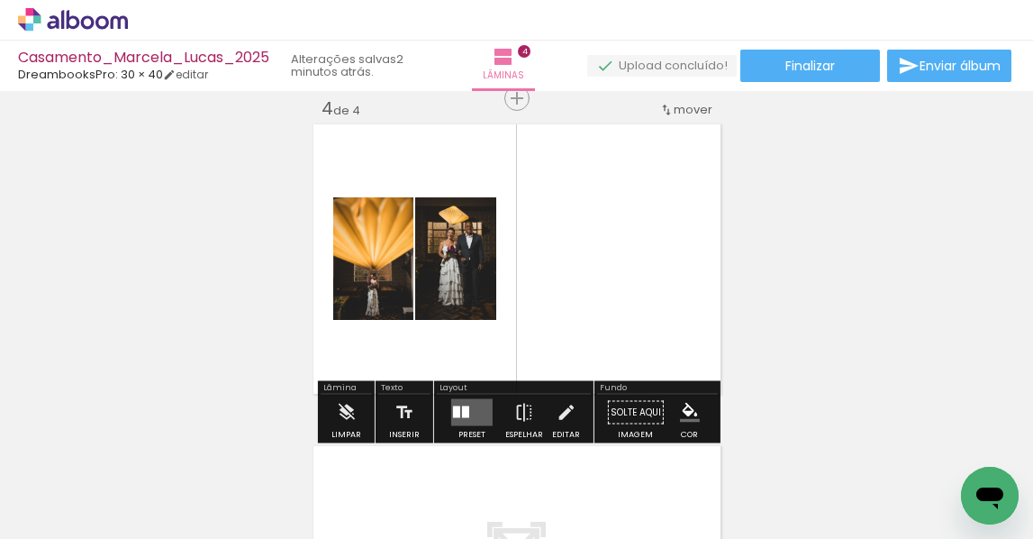
click at [475, 407] on quentale-layouter at bounding box center [471, 412] width 41 height 27
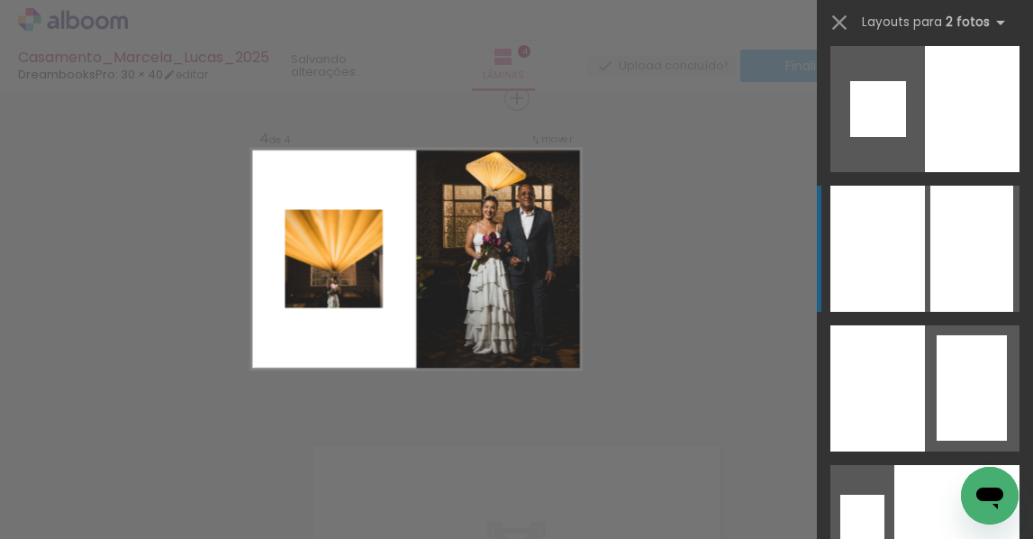
scroll to position [6015, 0]
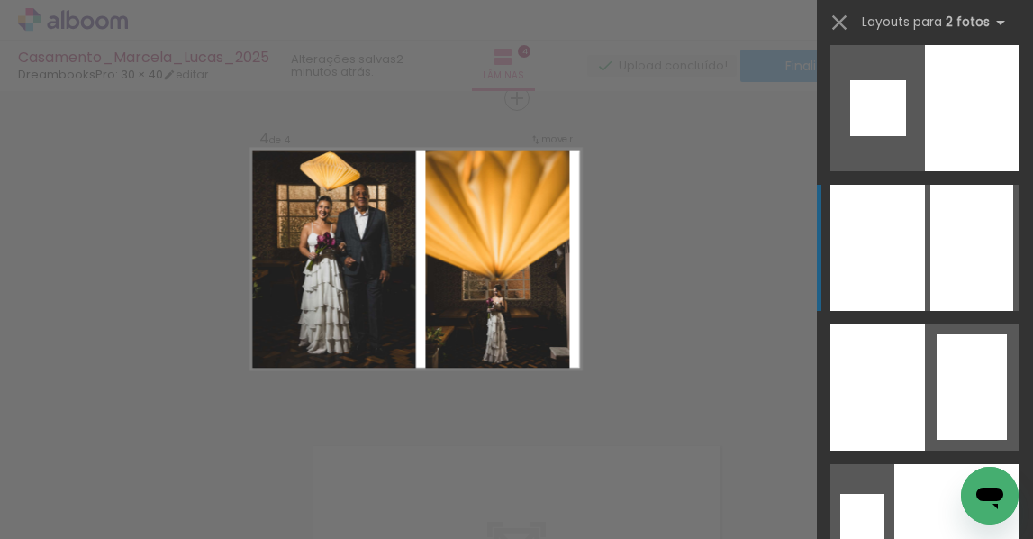
click at [967, 171] on div at bounding box center [972, 108] width 95 height 126
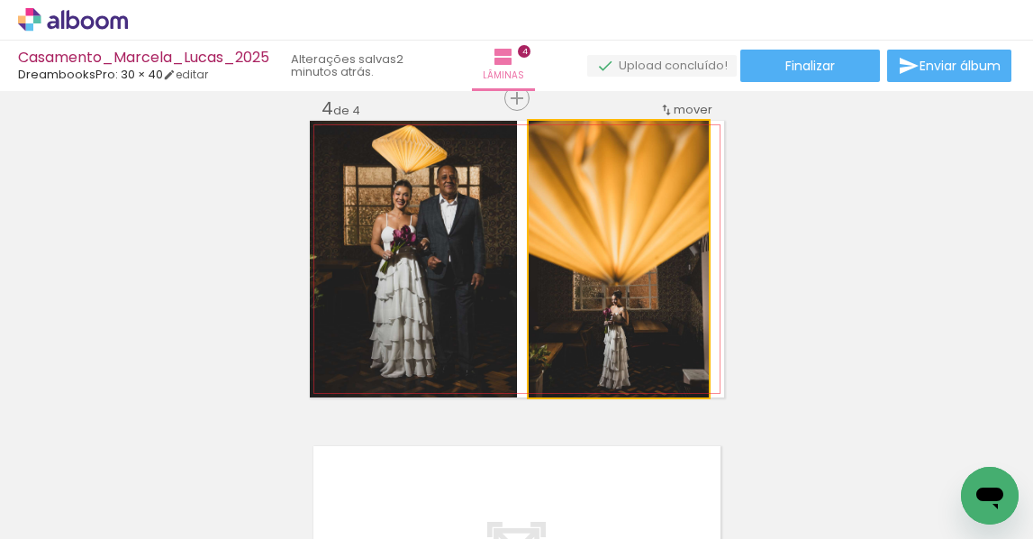
drag, startPoint x: 518, startPoint y: 250, endPoint x: 487, endPoint y: 250, distance: 30.6
click at [0, 0] on slot at bounding box center [0, 0] width 0 height 0
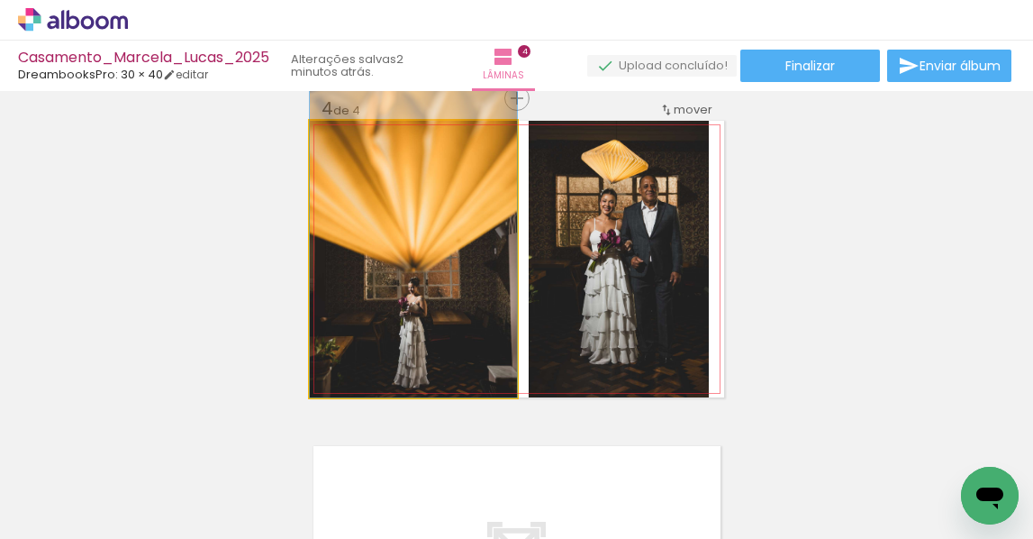
drag, startPoint x: 440, startPoint y: 242, endPoint x: 440, endPoint y: 217, distance: 25.2
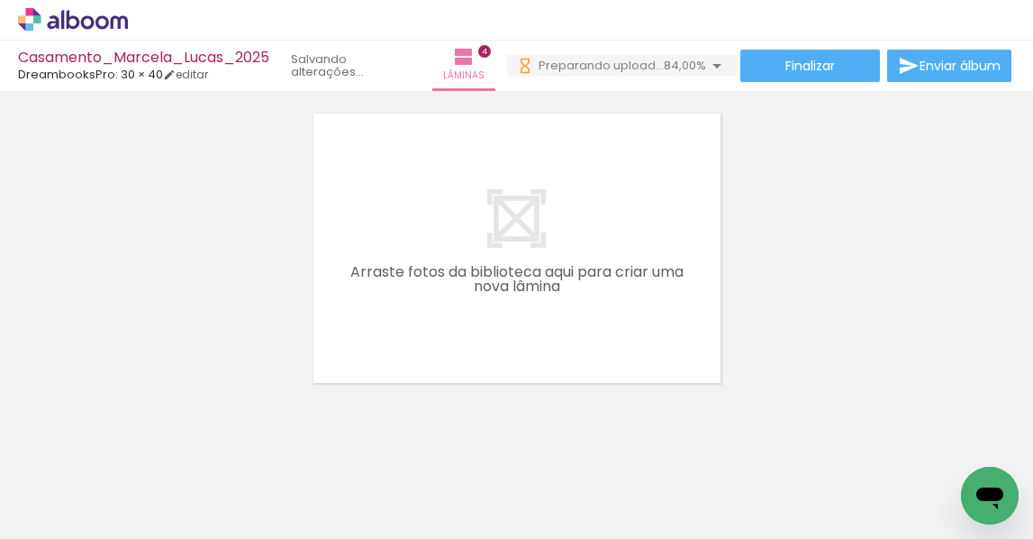
scroll to position [0, 0]
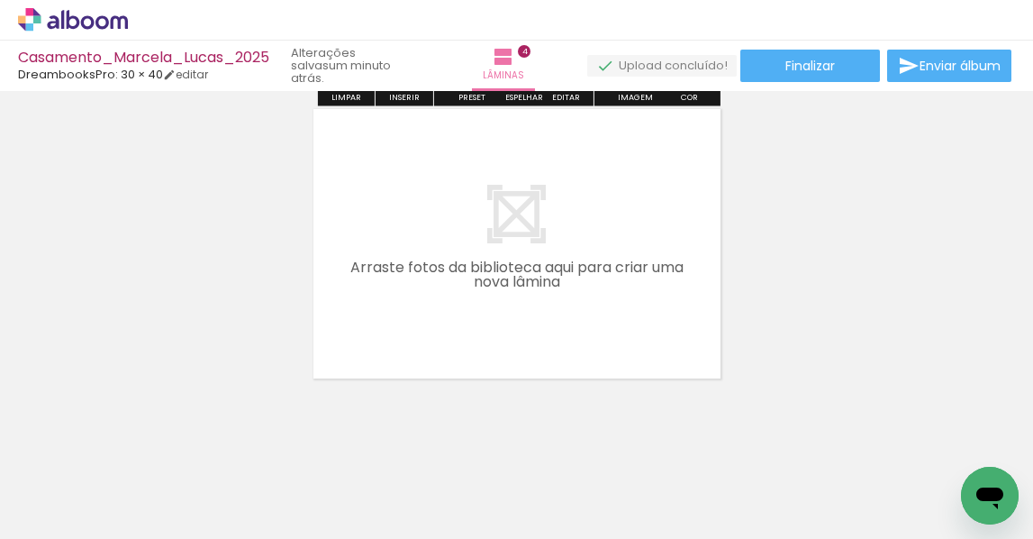
scroll to position [1343, 0]
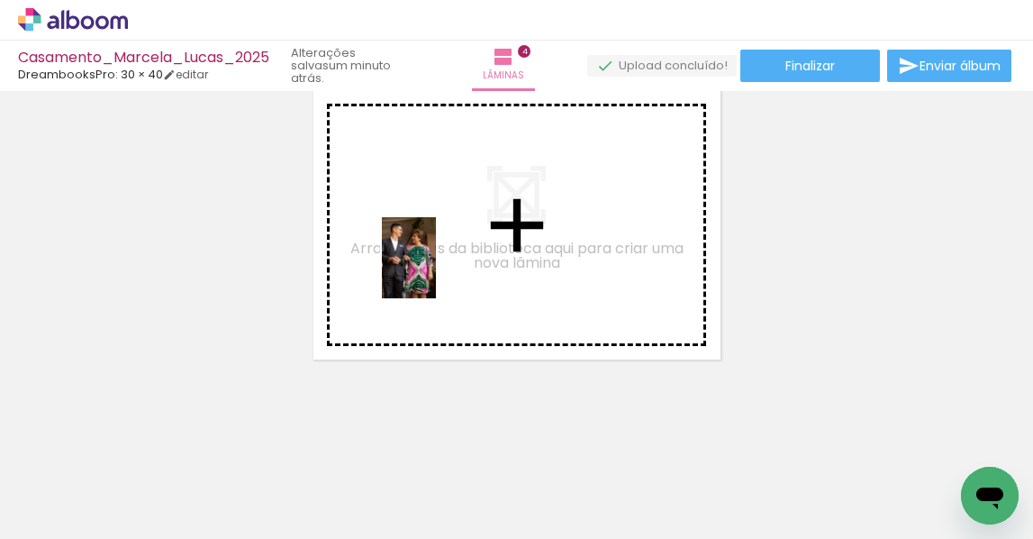
drag, startPoint x: 292, startPoint y: 469, endPoint x: 341, endPoint y: 382, distance: 99.7
click at [437, 270] on quentale-workspace at bounding box center [516, 269] width 1033 height 539
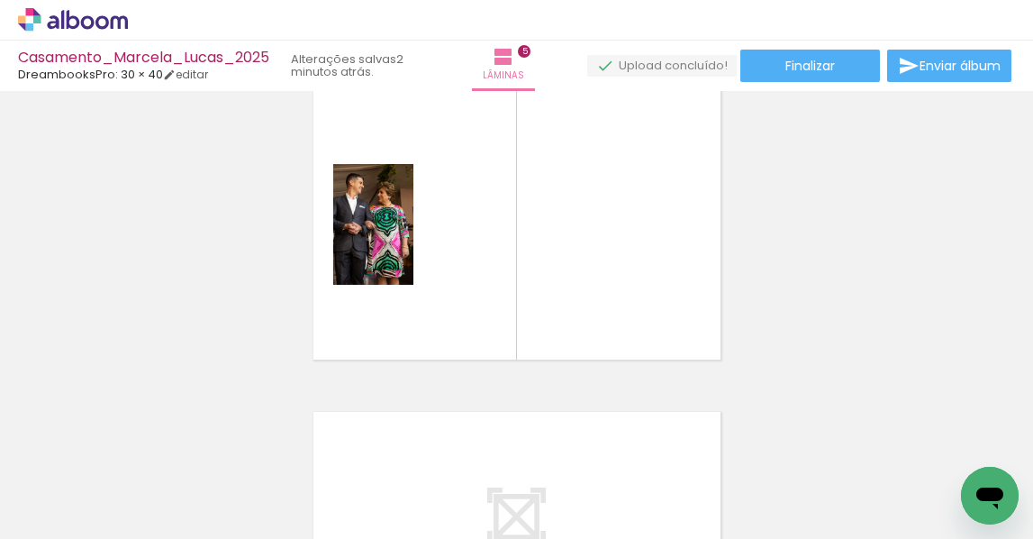
scroll to position [1309, 0]
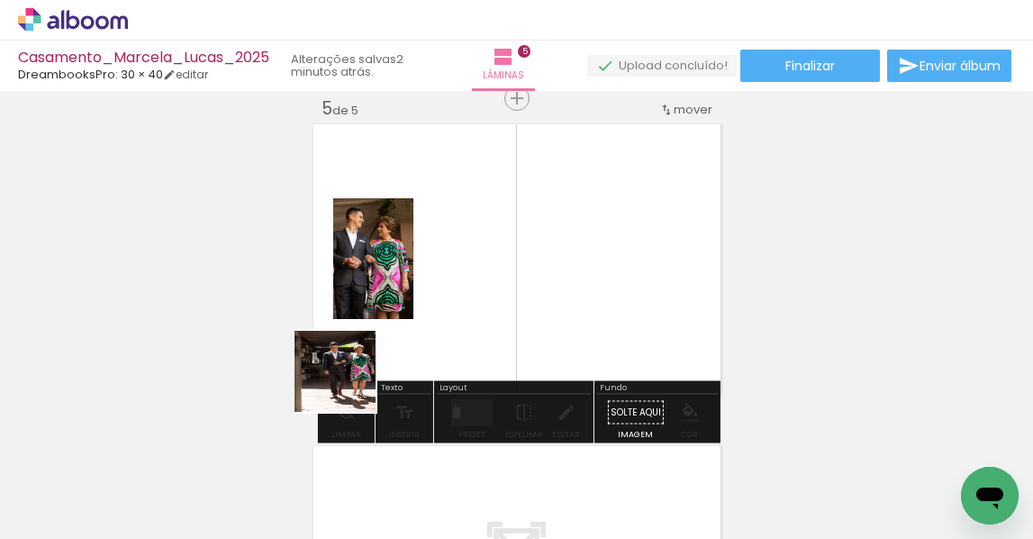
click at [417, 310] on quentale-workspace at bounding box center [516, 269] width 1033 height 539
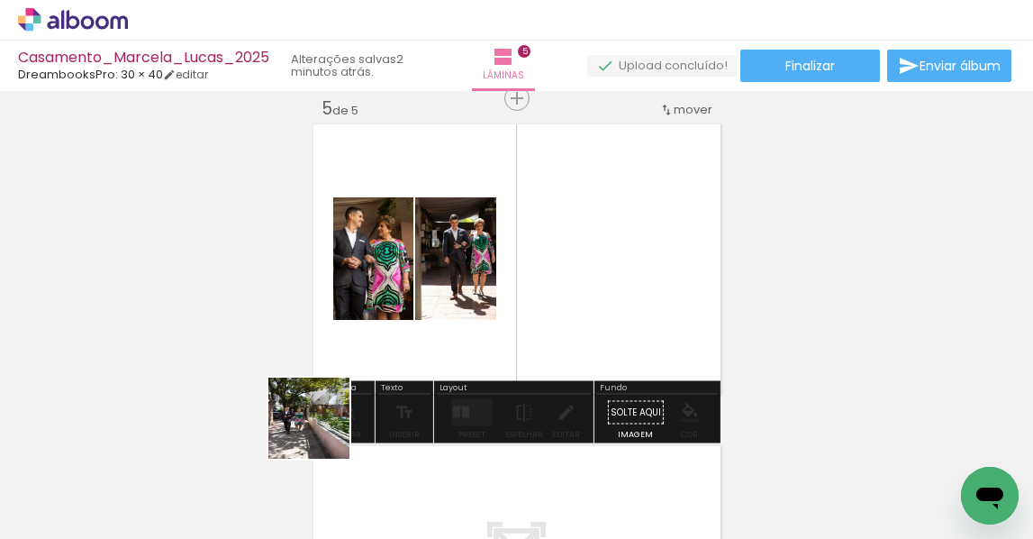
drag, startPoint x: 294, startPoint y: 465, endPoint x: 416, endPoint y: 315, distance: 193.3
click at [424, 317] on quentale-workspace at bounding box center [516, 269] width 1033 height 539
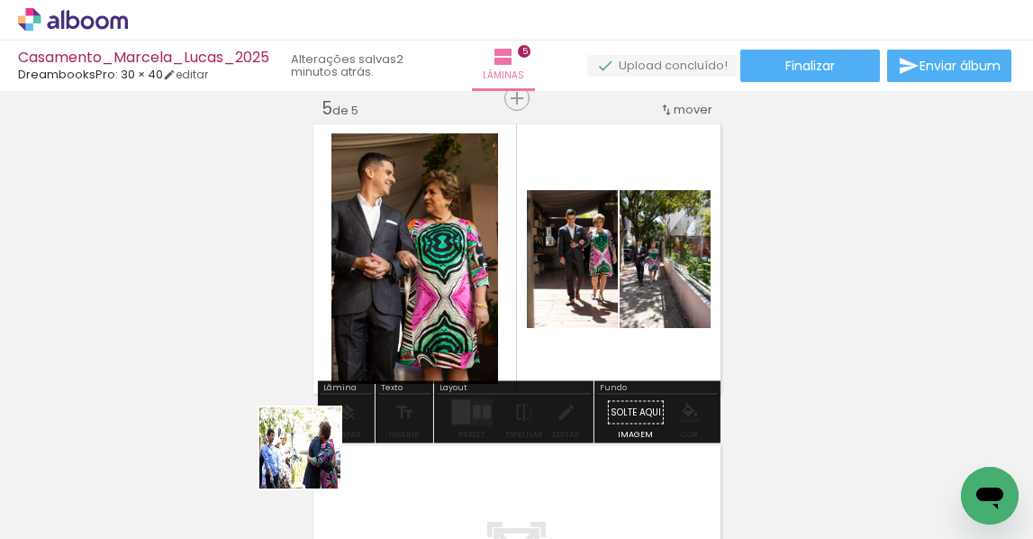
drag, startPoint x: 306, startPoint y: 472, endPoint x: 495, endPoint y: 298, distance: 256.3
click at [495, 298] on quentale-workspace at bounding box center [516, 269] width 1033 height 539
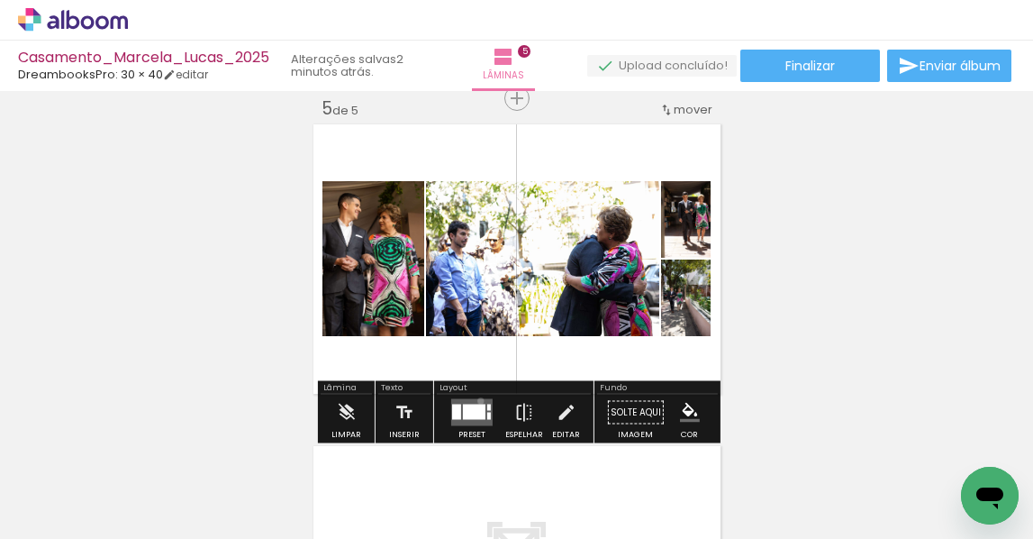
click at [477, 400] on quentale-layouter at bounding box center [471, 412] width 41 height 27
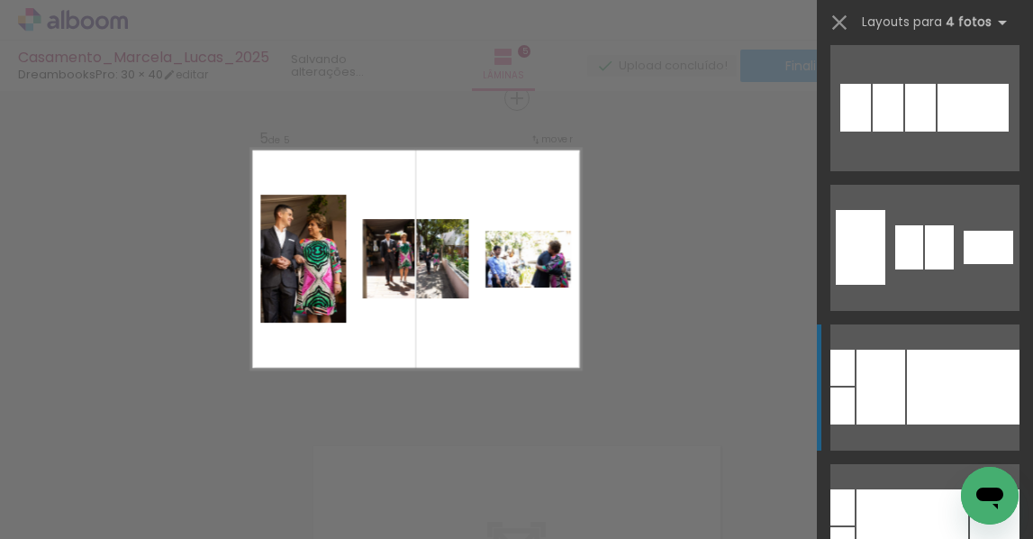
scroll to position [565, 0]
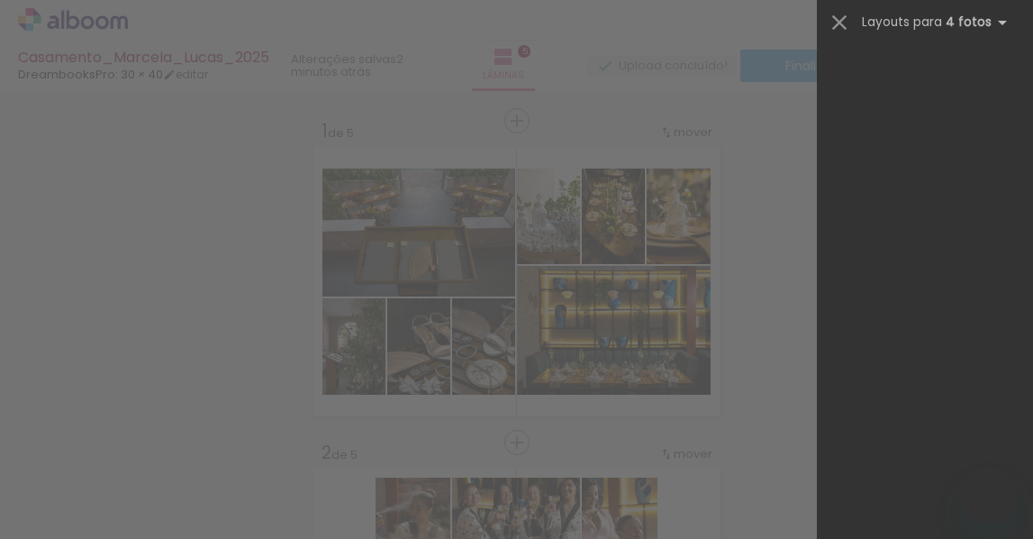
scroll to position [1407, 0]
